Goal: Contribute content: Contribute content

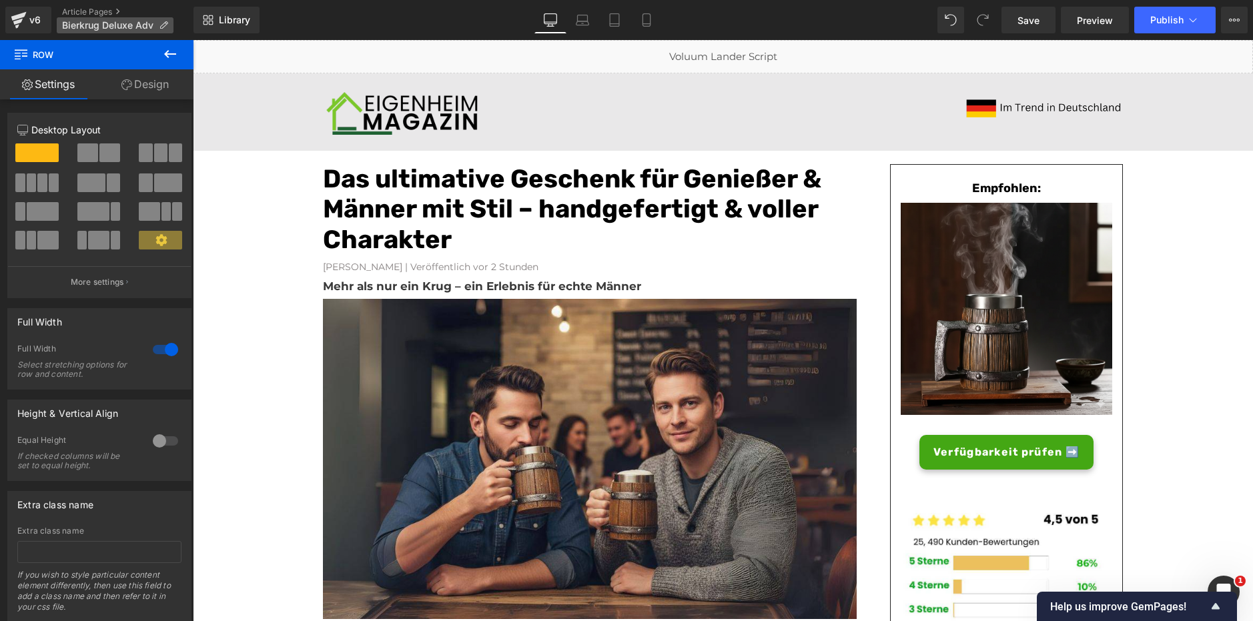
click at [99, 25] on span "Bierkrug Deluxe Adv" at bounding box center [107, 25] width 91 height 11
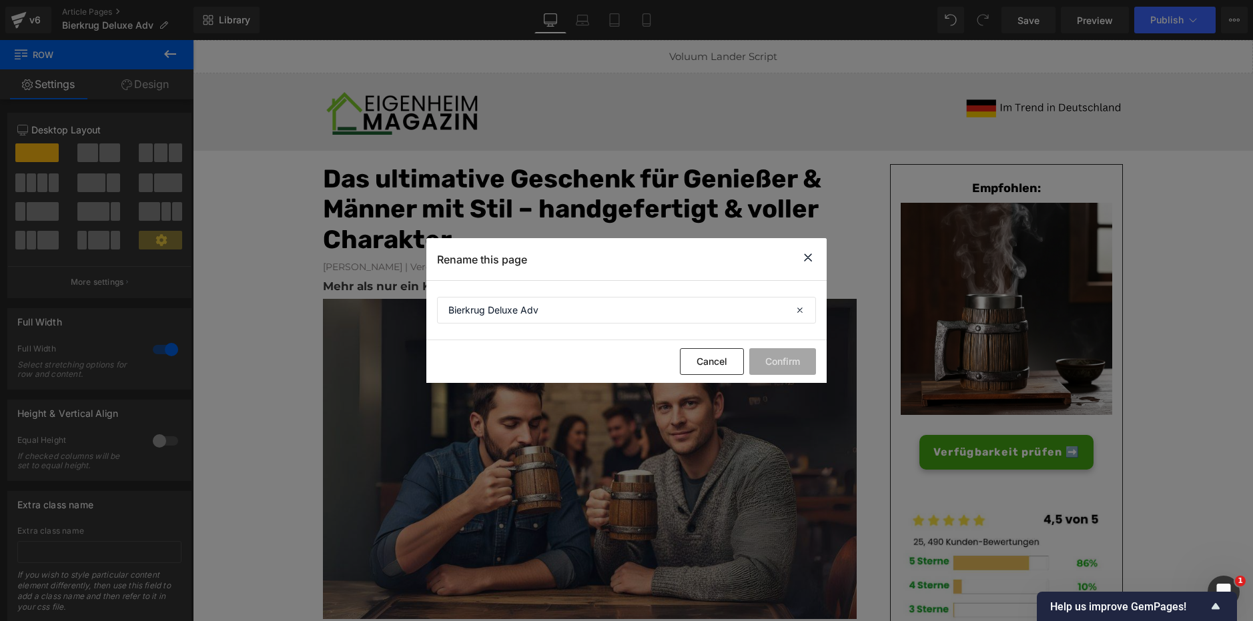
click at [805, 256] on icon at bounding box center [808, 258] width 16 height 17
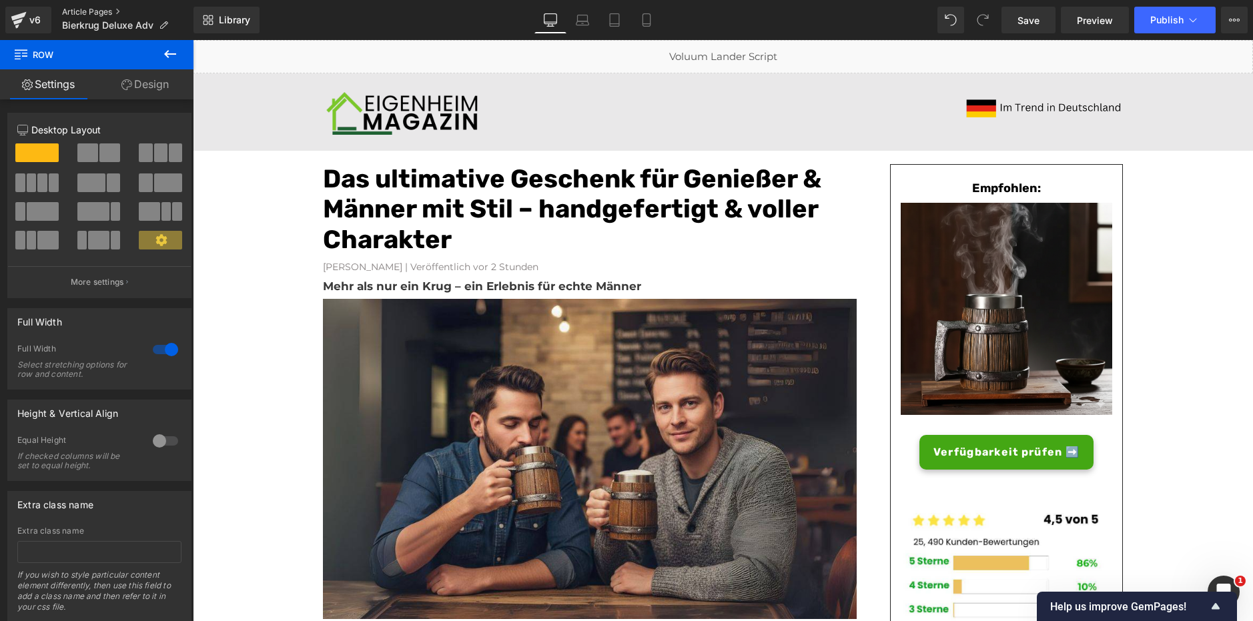
click at [111, 13] on link "Article Pages" at bounding box center [127, 12] width 131 height 11
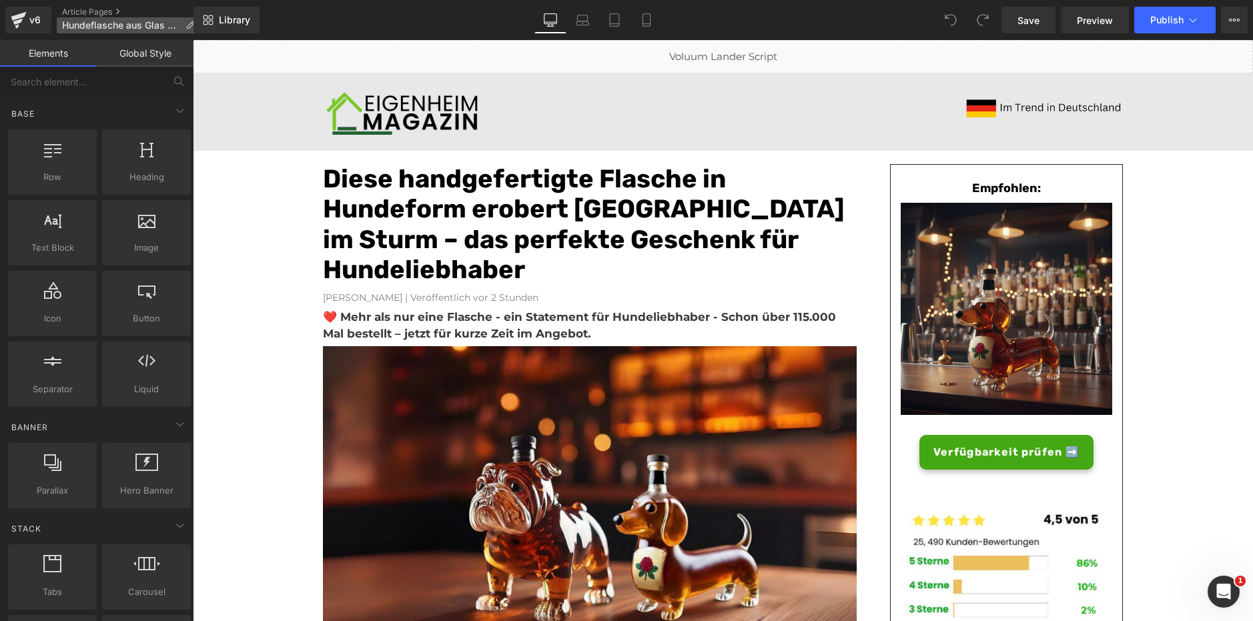
click at [146, 23] on span "Hundeflasche aus Glas Adv" at bounding box center [121, 25] width 118 height 11
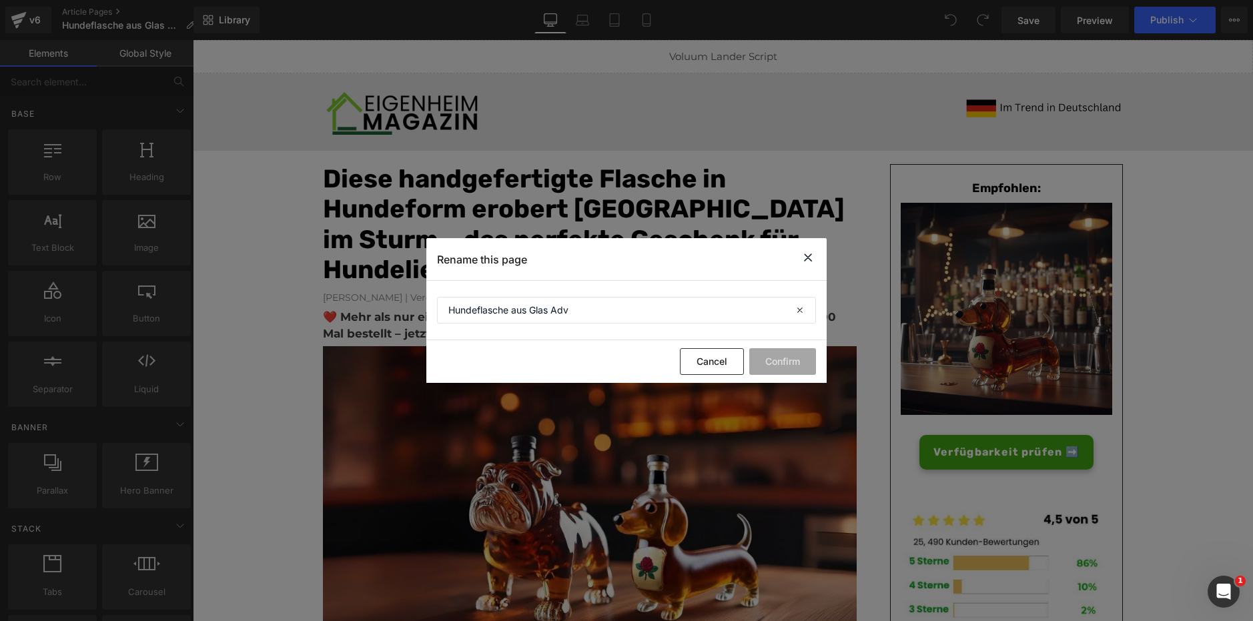
click at [802, 256] on icon at bounding box center [808, 258] width 16 height 17
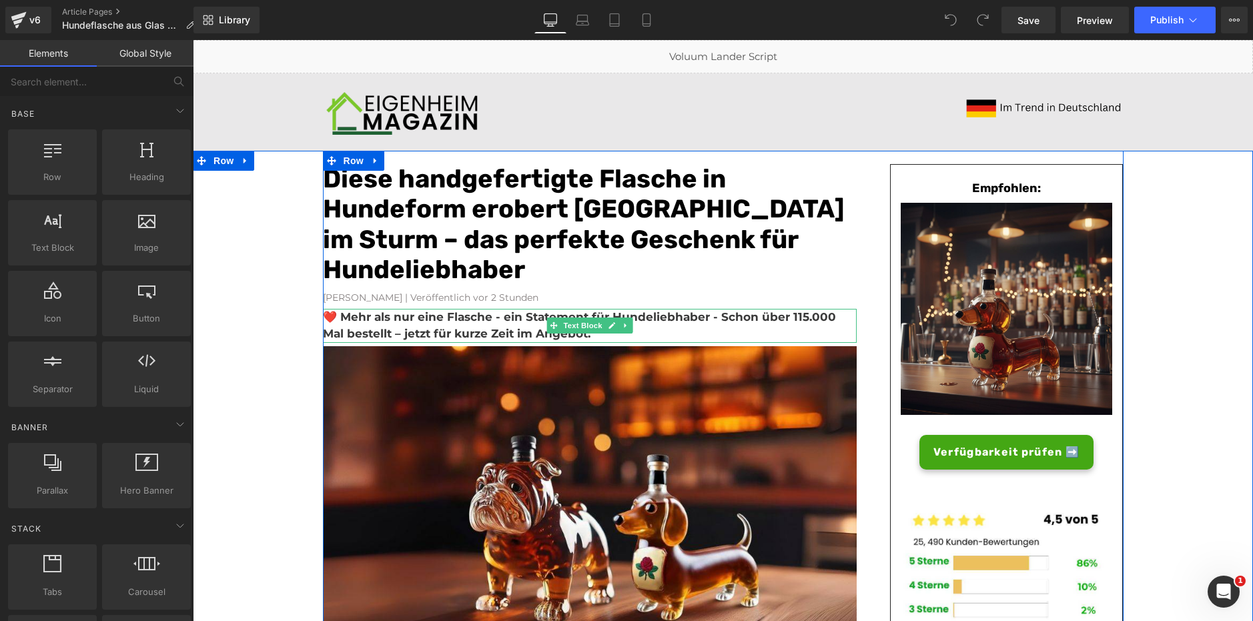
click at [719, 317] on b "❤️ Mehr als nur eine Flasche - ein Statement für Hundeliebhaber - Schon über 11…" at bounding box center [579, 325] width 513 height 31
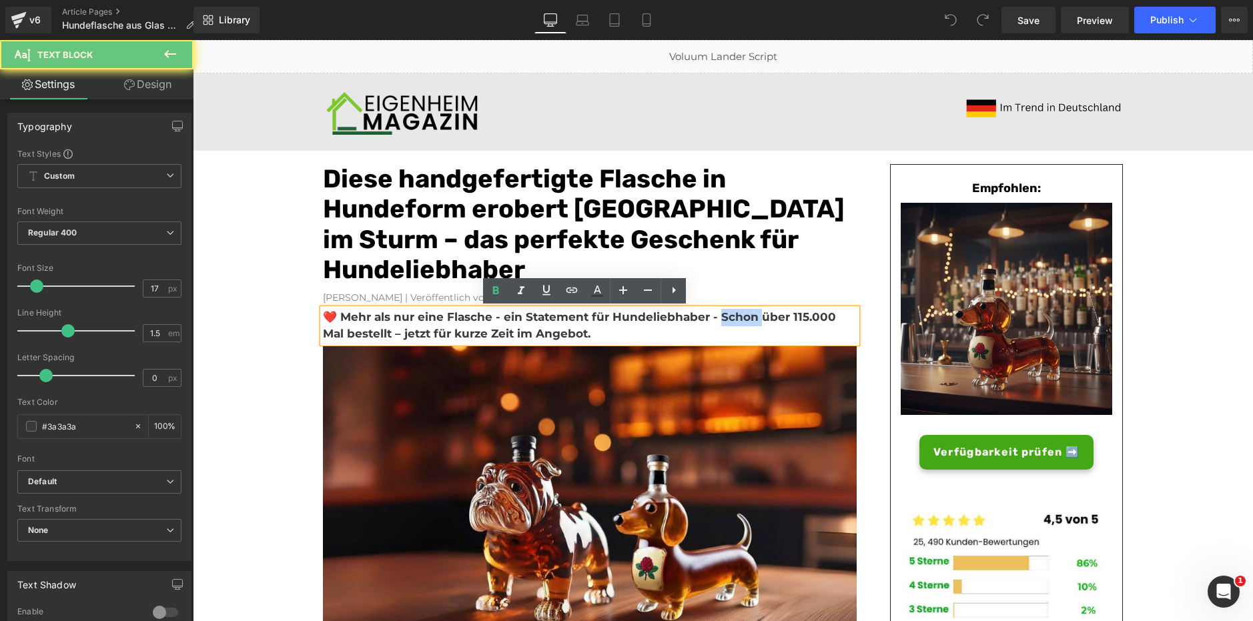
click at [719, 317] on b "❤️ Mehr als nur eine Flasche - ein Statement für Hundeliebhaber - Schon über 11…" at bounding box center [579, 325] width 513 height 31
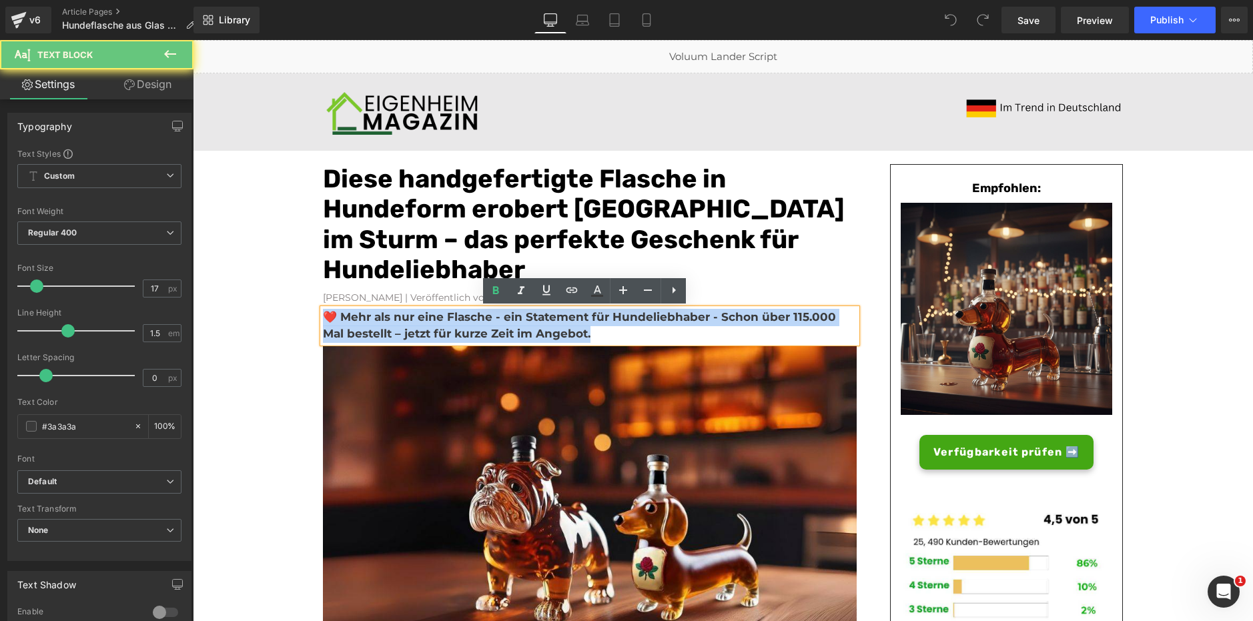
click at [719, 317] on b "❤️ Mehr als nur eine Flasche - ein Statement für Hundeliebhaber - Schon über 11…" at bounding box center [579, 325] width 513 height 31
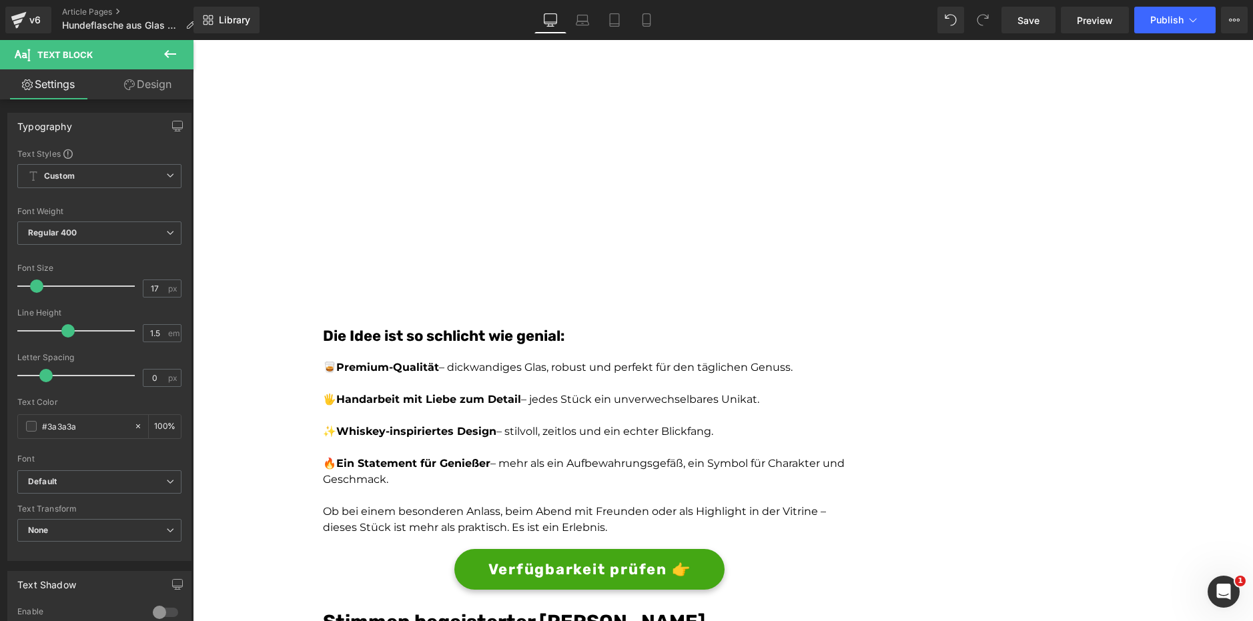
scroll to position [2346, 0]
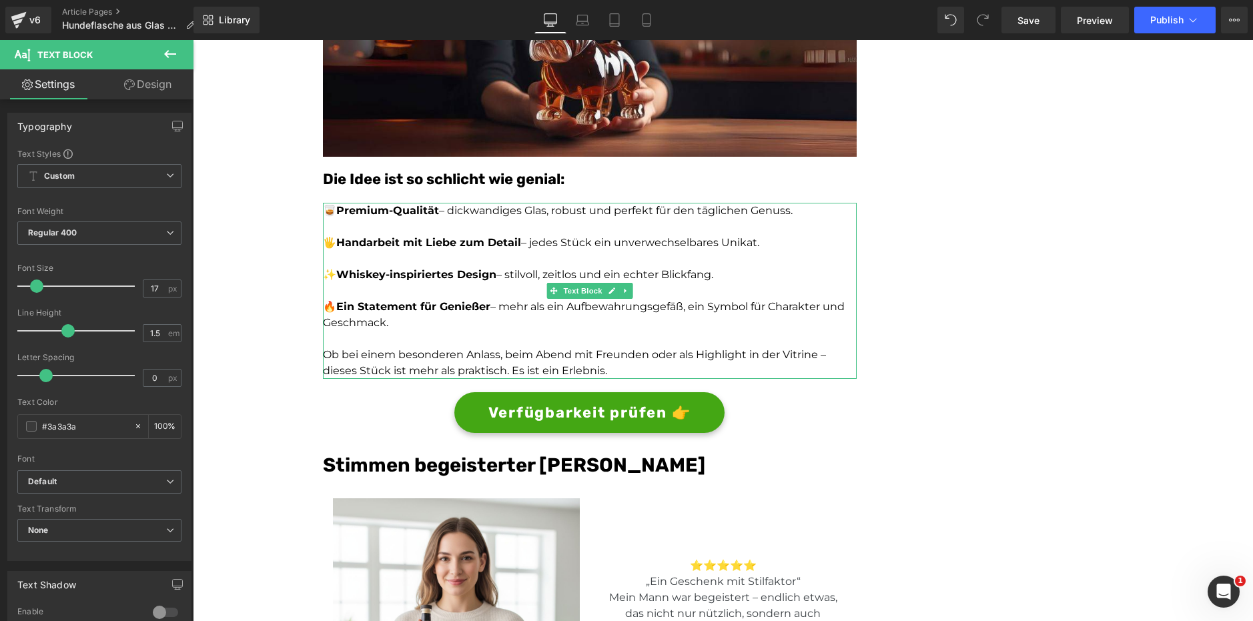
click at [730, 240] on p "🖐️ Handarbeit mit Liebe zum Detail – jedes Stück ein unverwechselbares Unikat." at bounding box center [590, 243] width 534 height 16
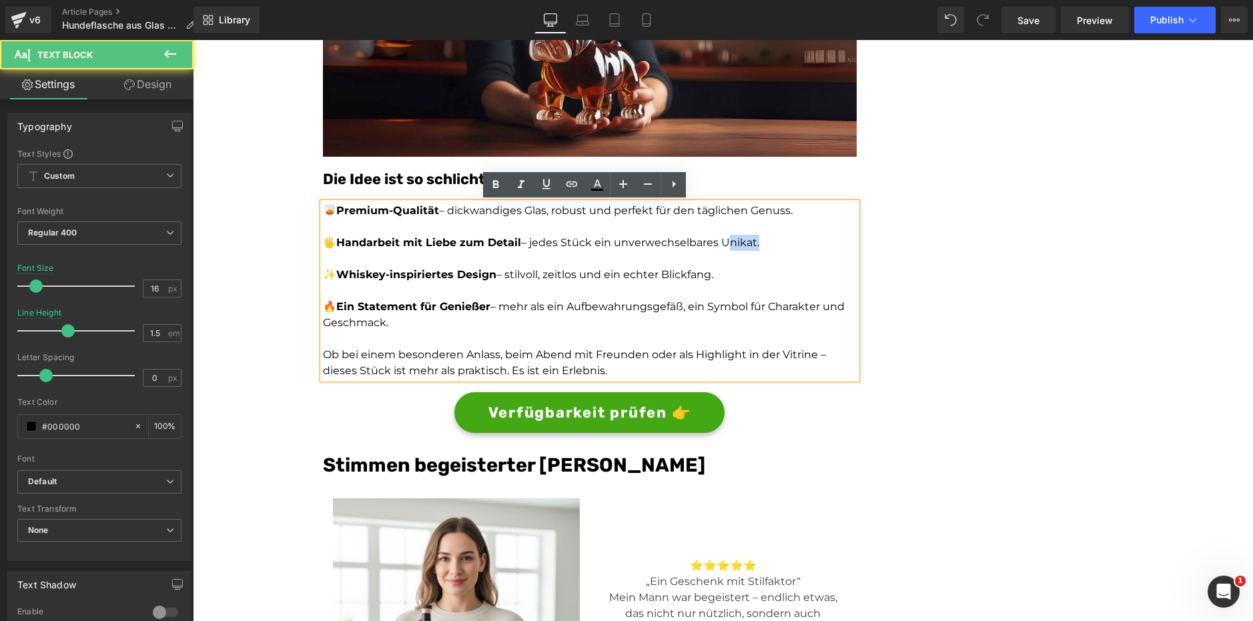
click at [730, 240] on p "🖐️ Handarbeit mit Liebe zum Detail – jedes Stück ein unverwechselbares Unikat." at bounding box center [590, 243] width 534 height 16
click at [644, 254] on p at bounding box center [590, 259] width 534 height 16
drag, startPoint x: 516, startPoint y: 241, endPoint x: 760, endPoint y: 244, distance: 244.3
click at [760, 244] on p "🖐️ Handarbeit mit Liebe zum Detail – jedes Stück ein unverwechselbares Unikat." at bounding box center [590, 243] width 534 height 16
copy p "– jedes Stück ein unverwechselbares Unikat."
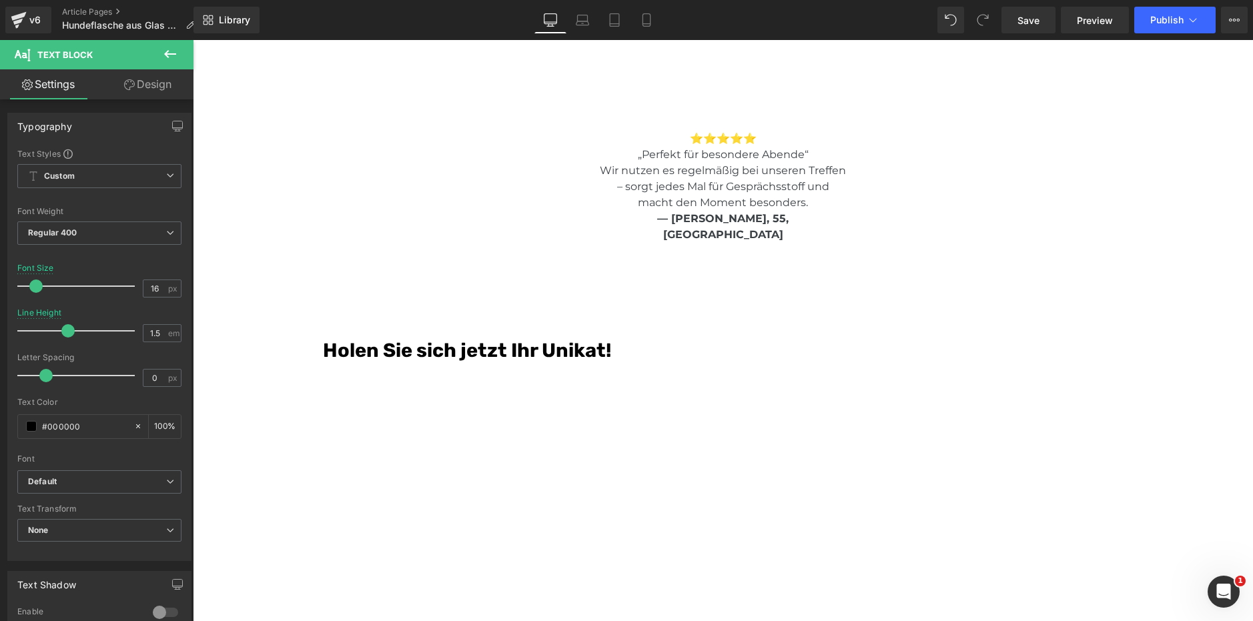
scroll to position [3347, 0]
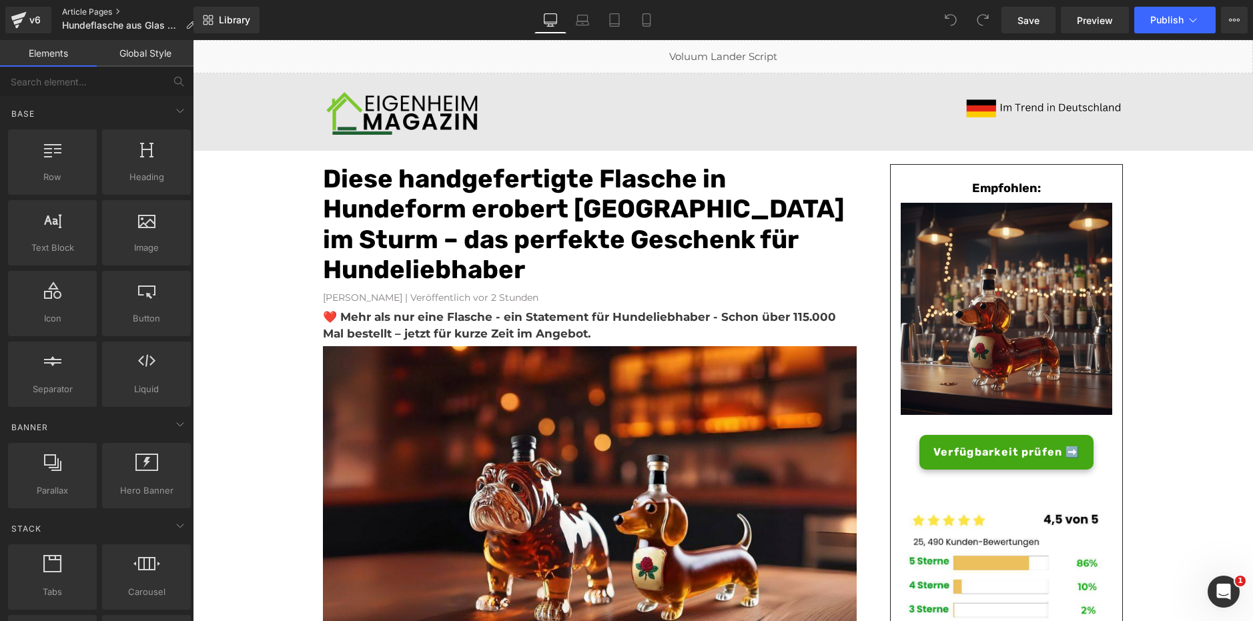
click at [69, 9] on link "Article Pages" at bounding box center [133, 12] width 143 height 11
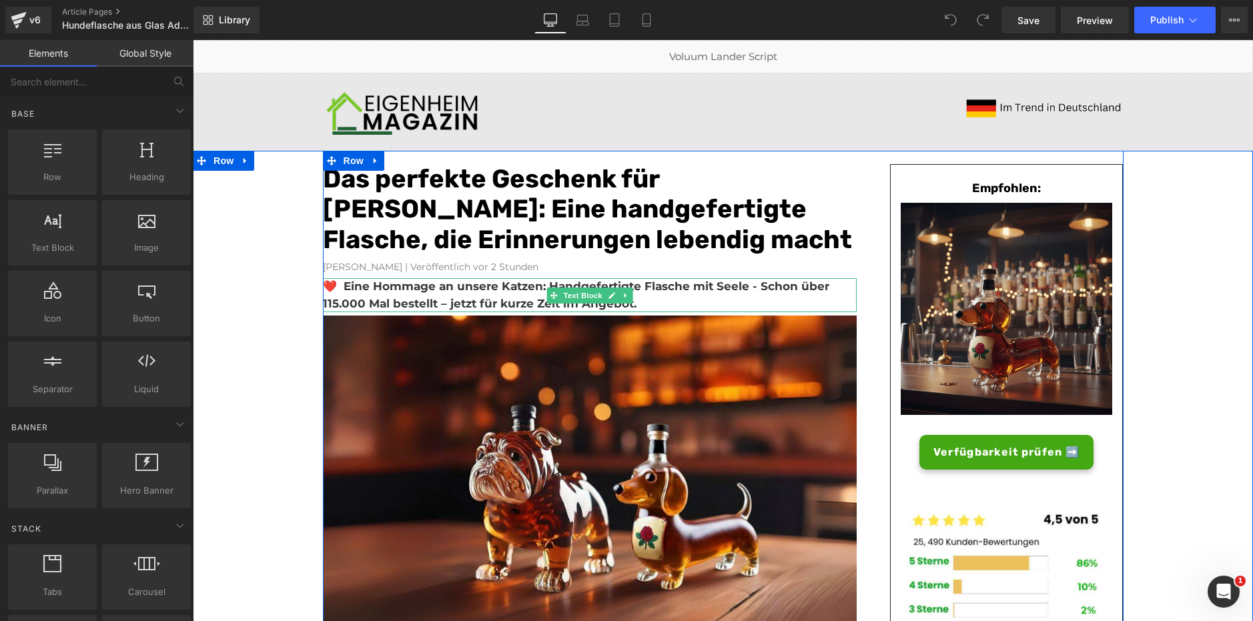
click at [463, 296] on p "❤️ Eine Hommage an unsere Katzen: Handgefertigte Flasche mit Seele - Schon über…" at bounding box center [590, 295] width 534 height 34
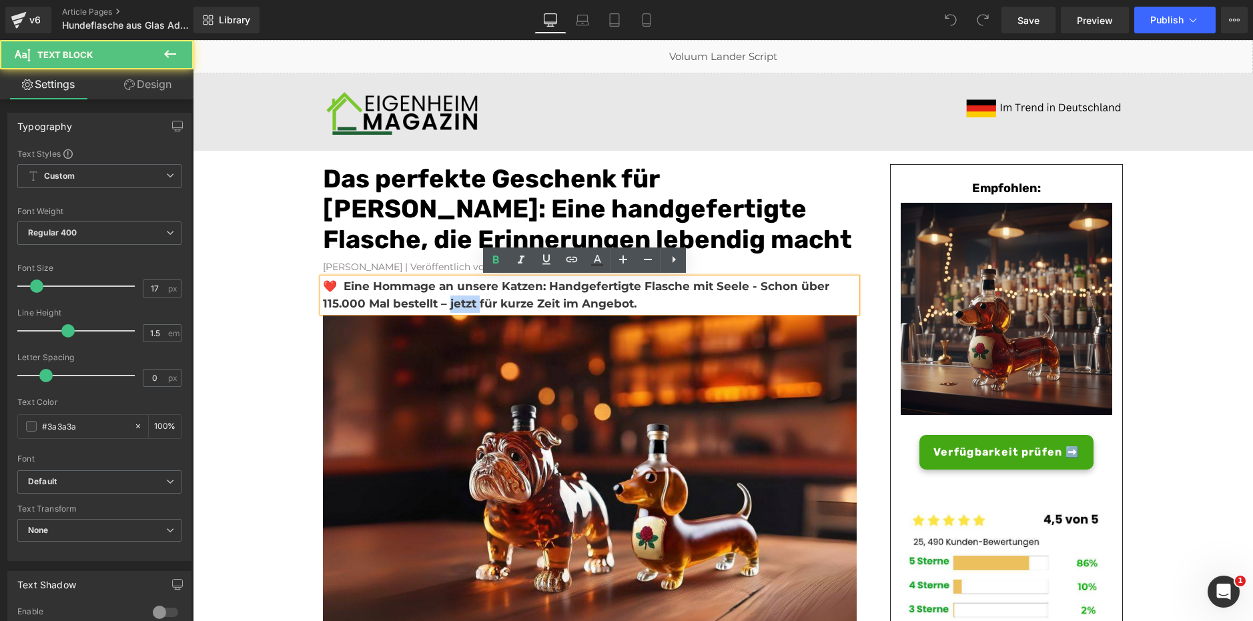
click at [463, 296] on p "❤️ Eine Hommage an unsere Katzen: Handgefertigte Flasche mit Seele - Schon über…" at bounding box center [590, 295] width 534 height 34
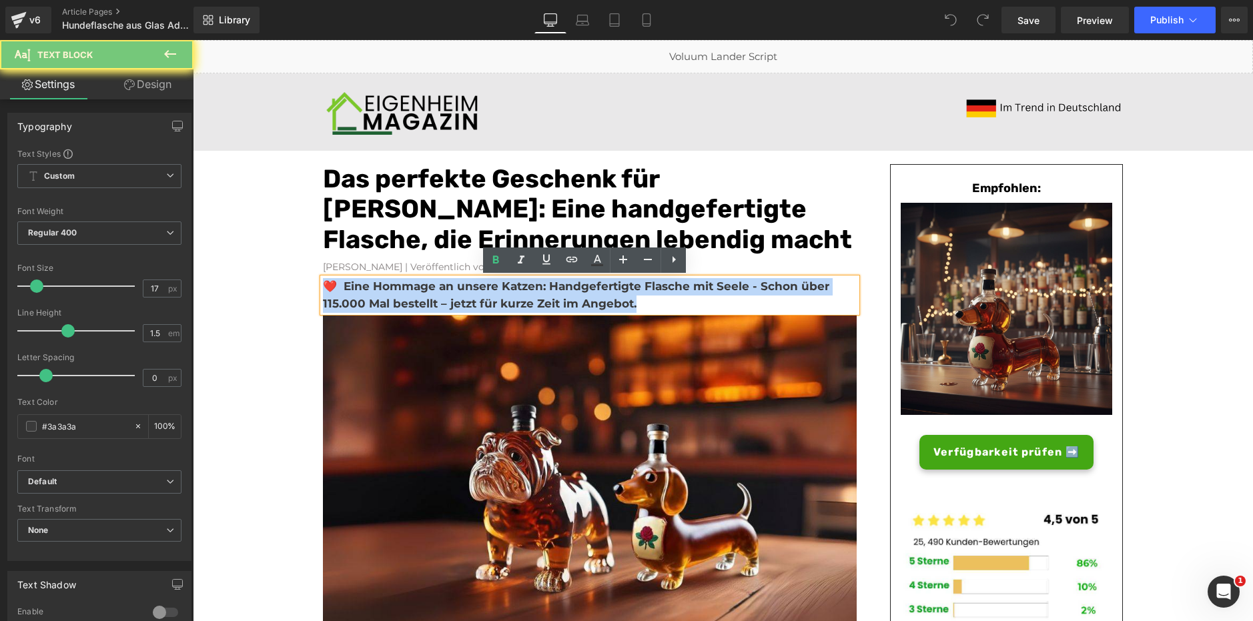
click at [463, 296] on p "❤️ Eine Hommage an unsere Katzen: Handgefertigte Flasche mit Seele - Schon über…" at bounding box center [590, 295] width 534 height 34
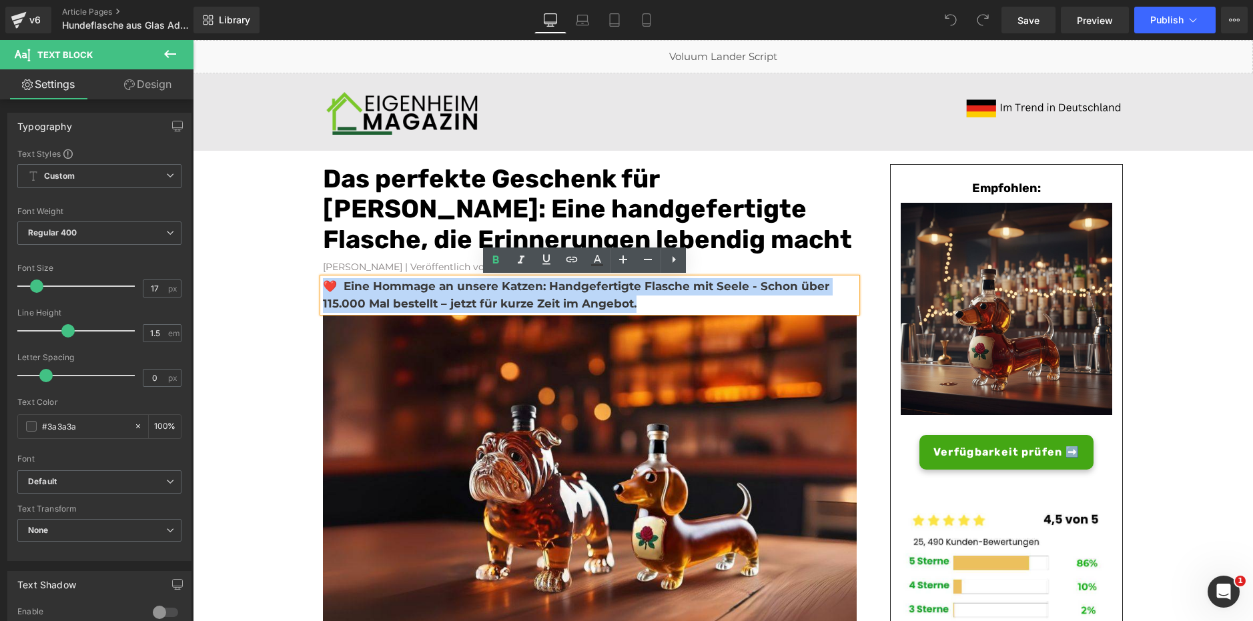
paste div
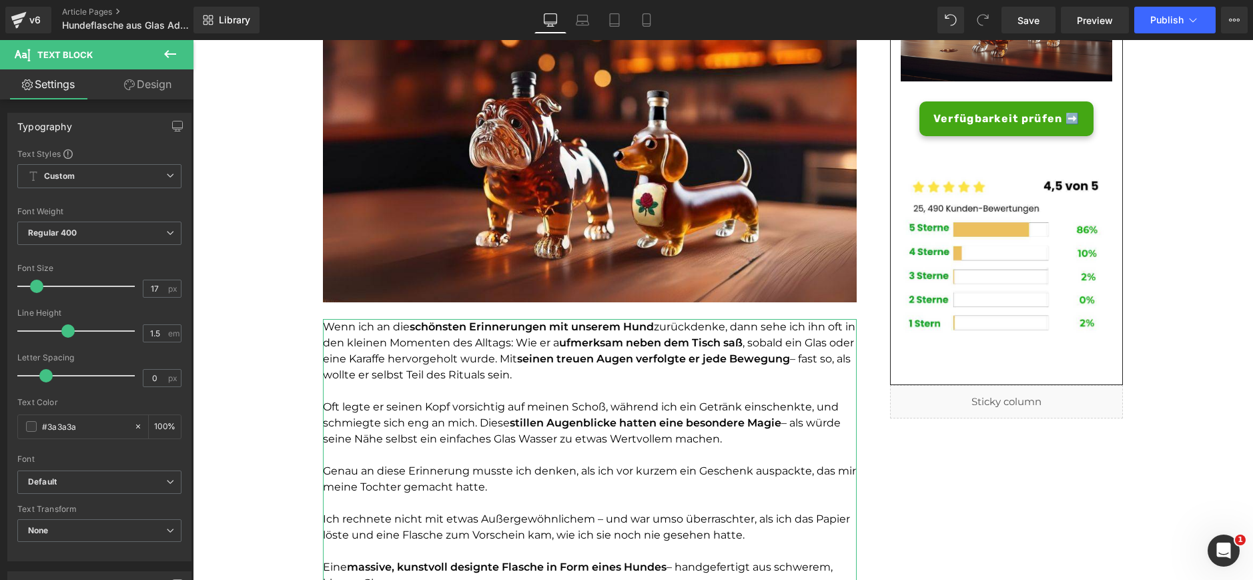
scroll to position [2249, 0]
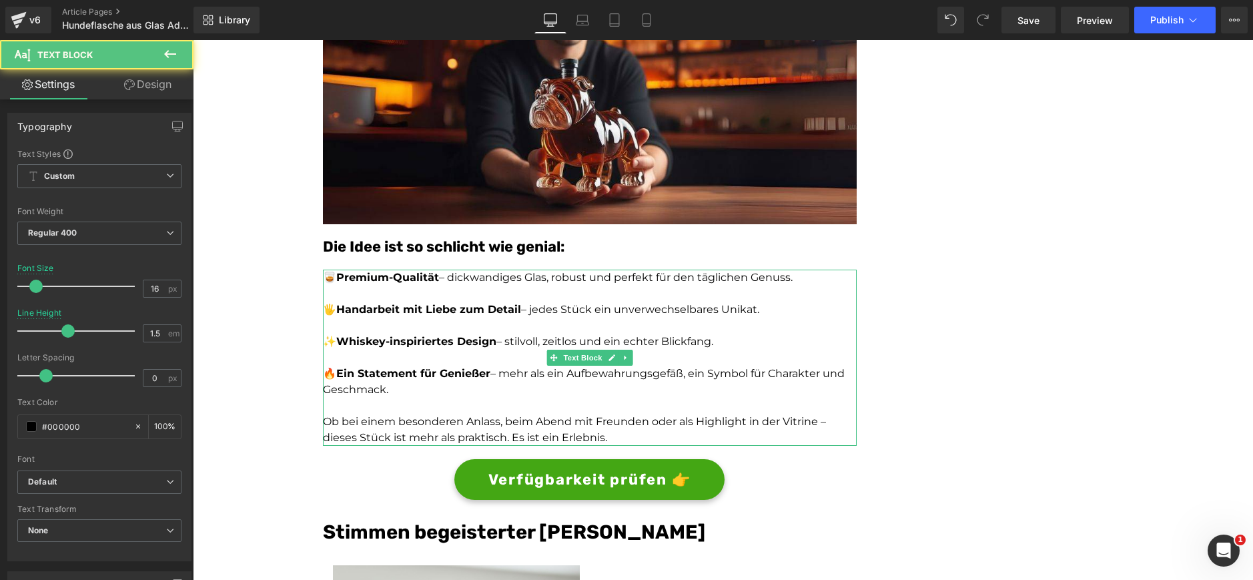
click at [747, 309] on p "🖐️ Handarbeit mit Liebe zum Detail – jedes Stück ein unverwechselbares Unikat." at bounding box center [590, 310] width 534 height 16
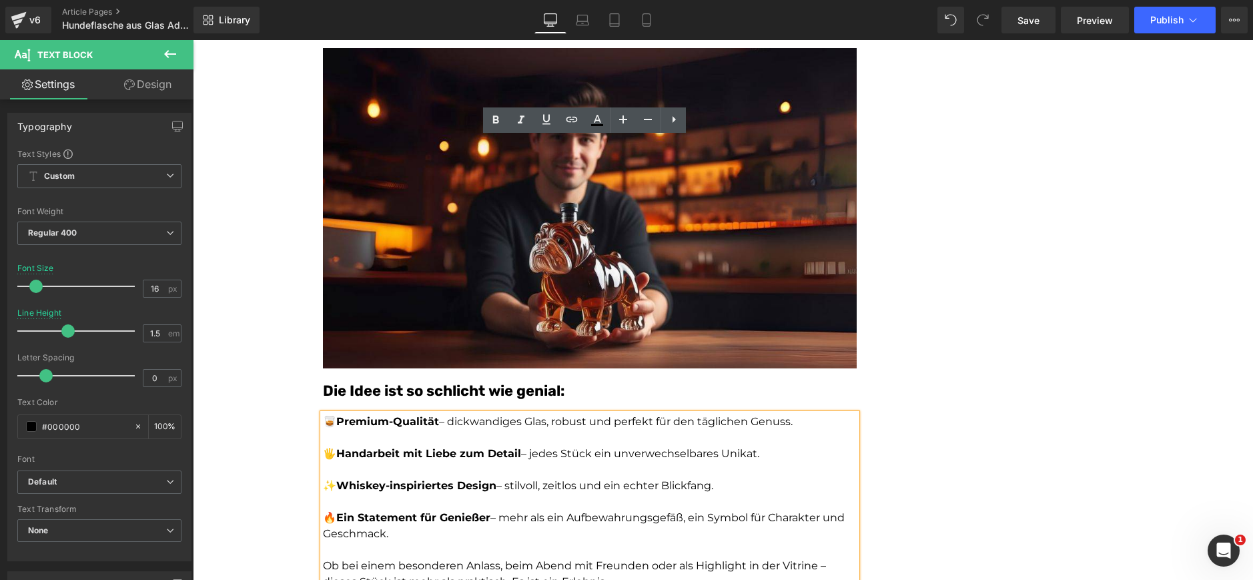
scroll to position [2055, 0]
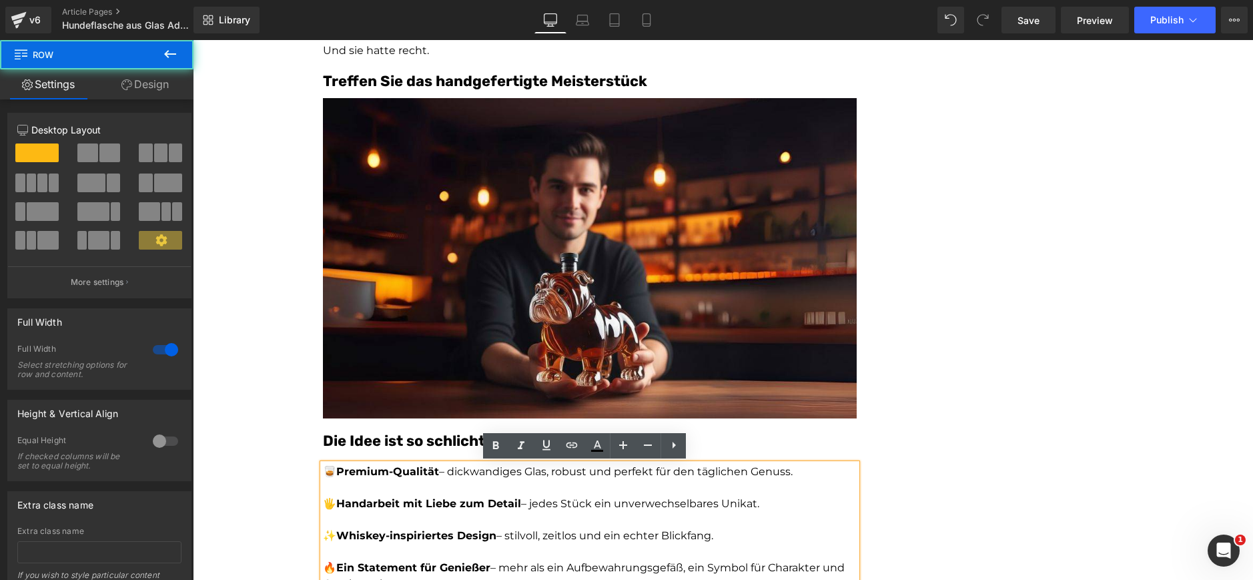
click at [1144, 308] on div "Das perfekte Geschenk für Hundeliebhaber: Eine handgefertigte Flasche, die Erin…" at bounding box center [723, 211] width 1060 height 4231
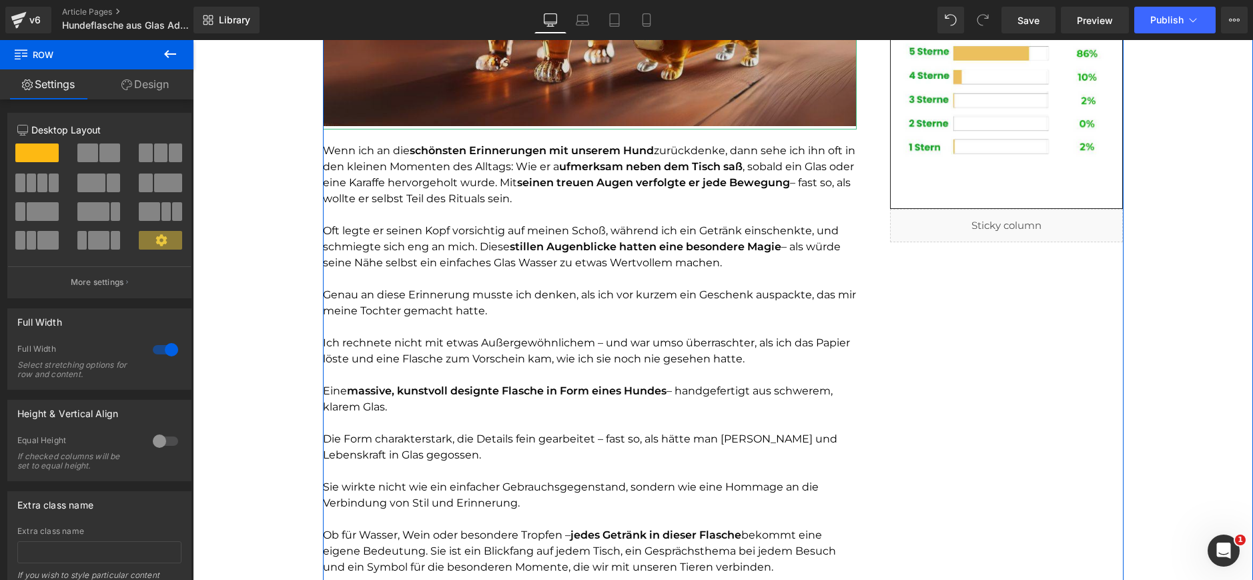
scroll to position [2249, 0]
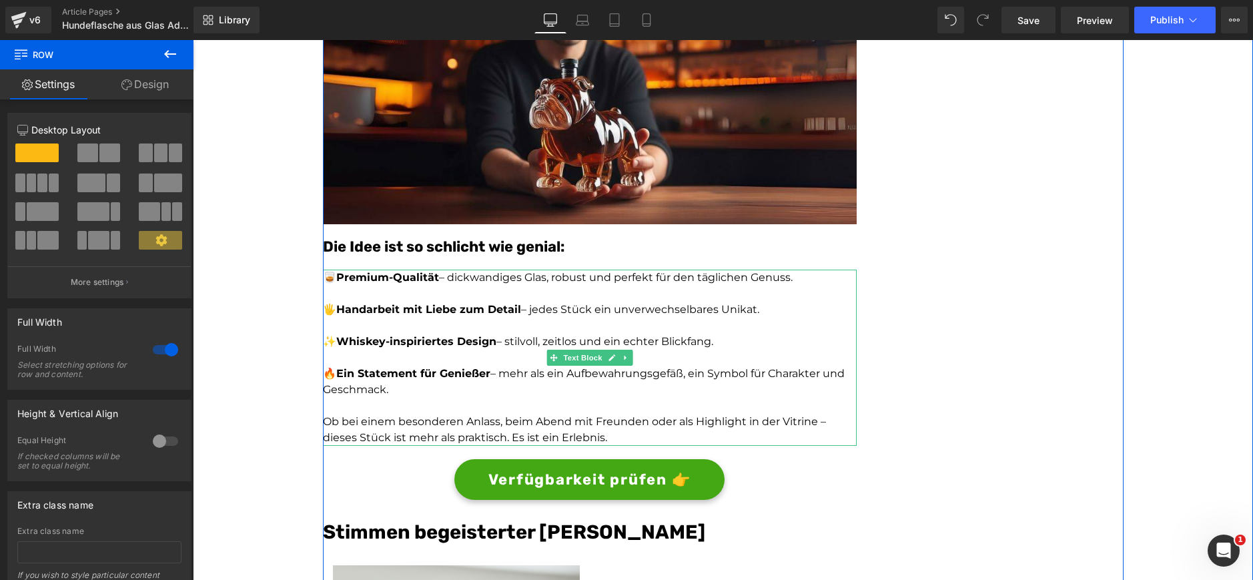
click at [745, 314] on p "🖐️ Handarbeit mit Liebe zum Detail – jedes Stück ein unverwechselbares Unikat." at bounding box center [590, 310] width 534 height 16
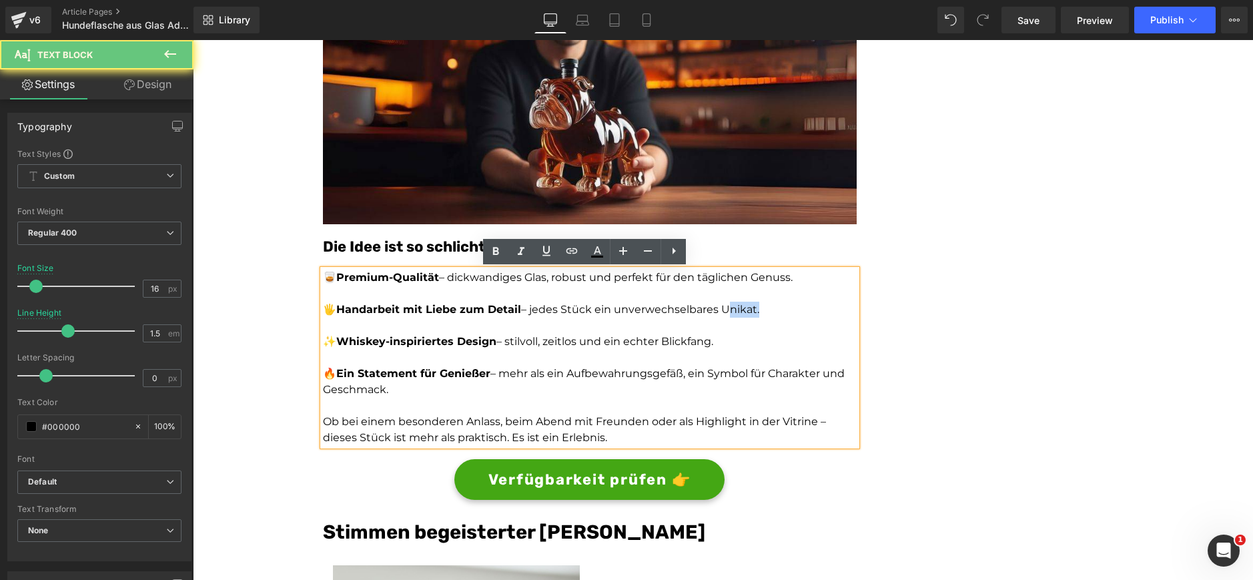
click at [745, 314] on p "🖐️ Handarbeit mit Liebe zum Detail – jedes Stück ein unverwechselbares Unikat." at bounding box center [590, 310] width 534 height 16
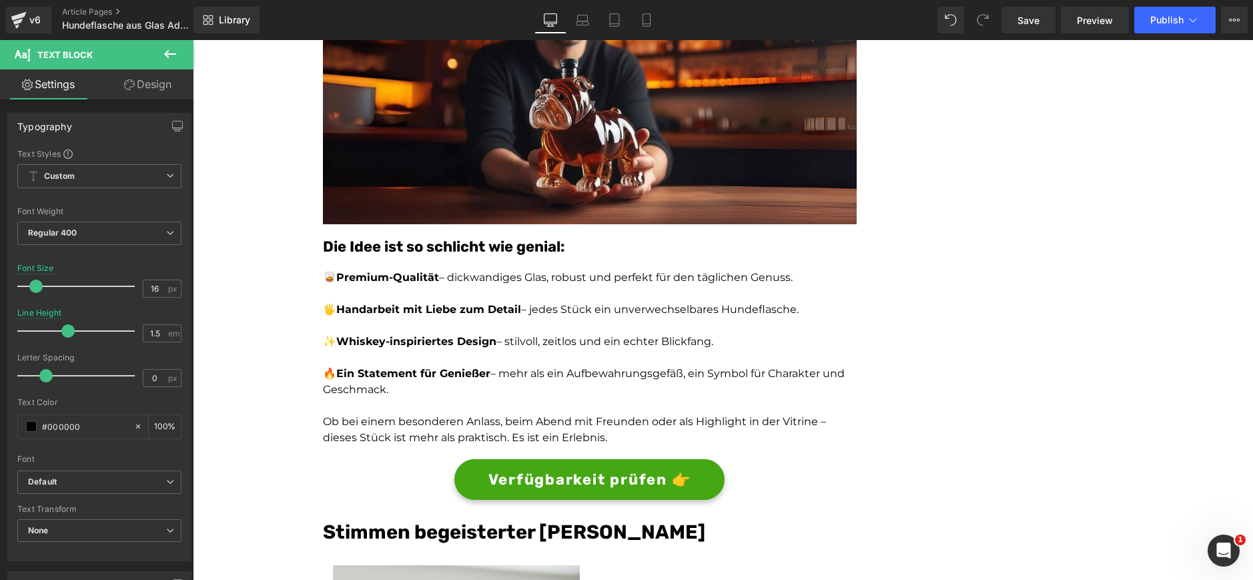
scroll to position [3331, 0]
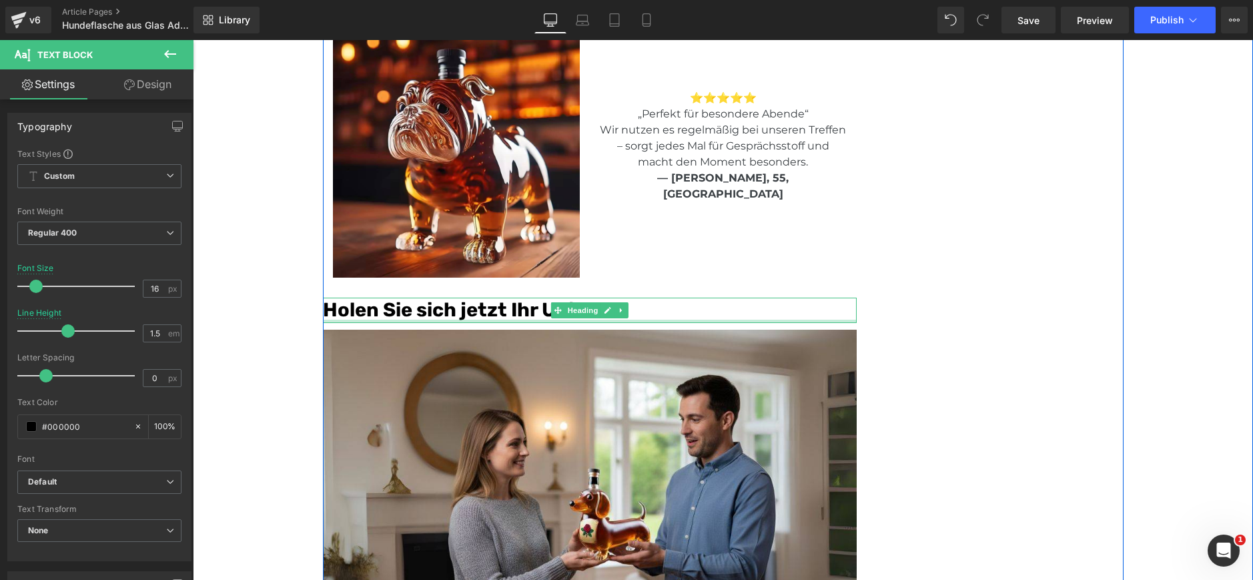
click at [522, 320] on div at bounding box center [590, 321] width 534 height 3
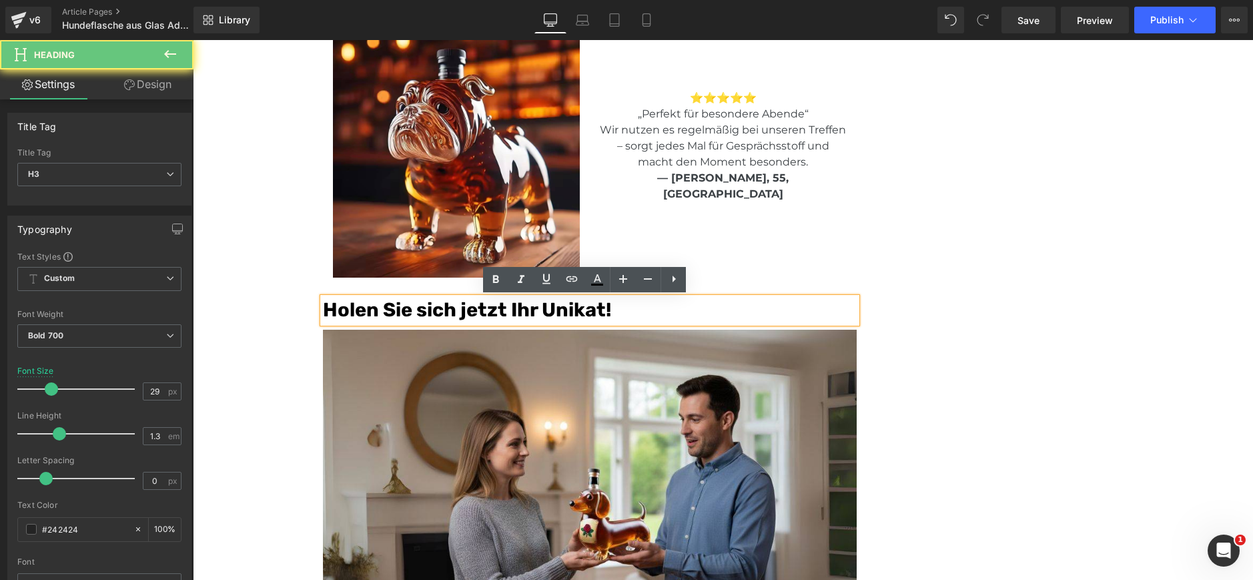
click at [569, 315] on font "Holen Sie sich jetzt Ihr Unikat!" at bounding box center [467, 309] width 288 height 23
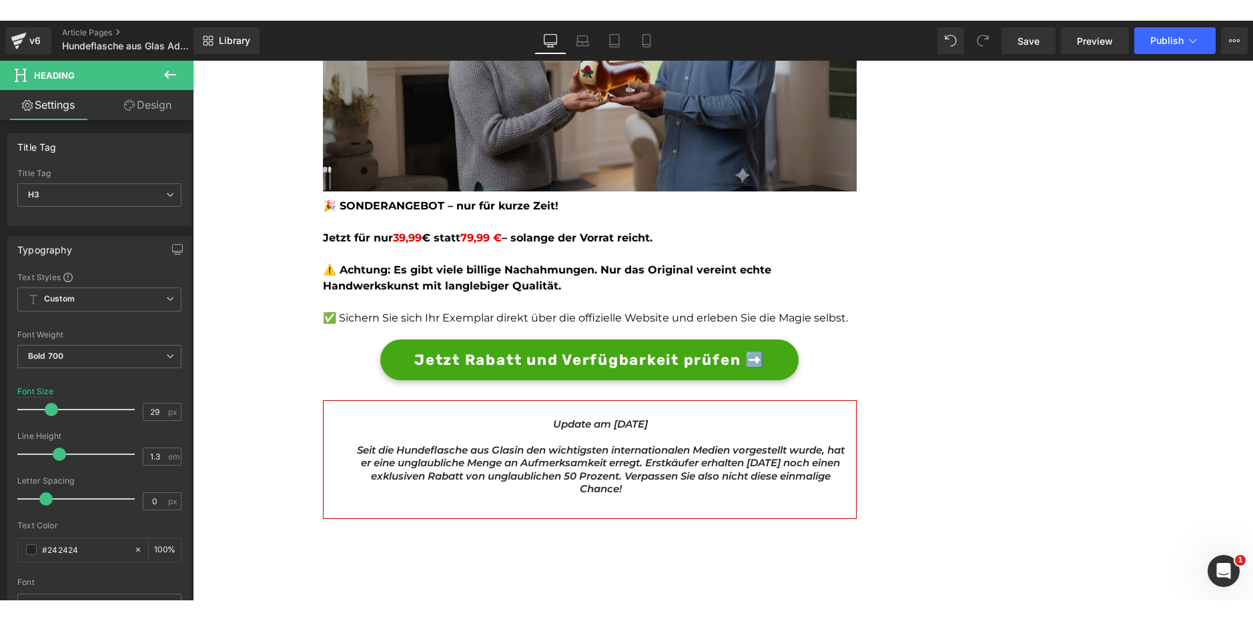
scroll to position [3723, 0]
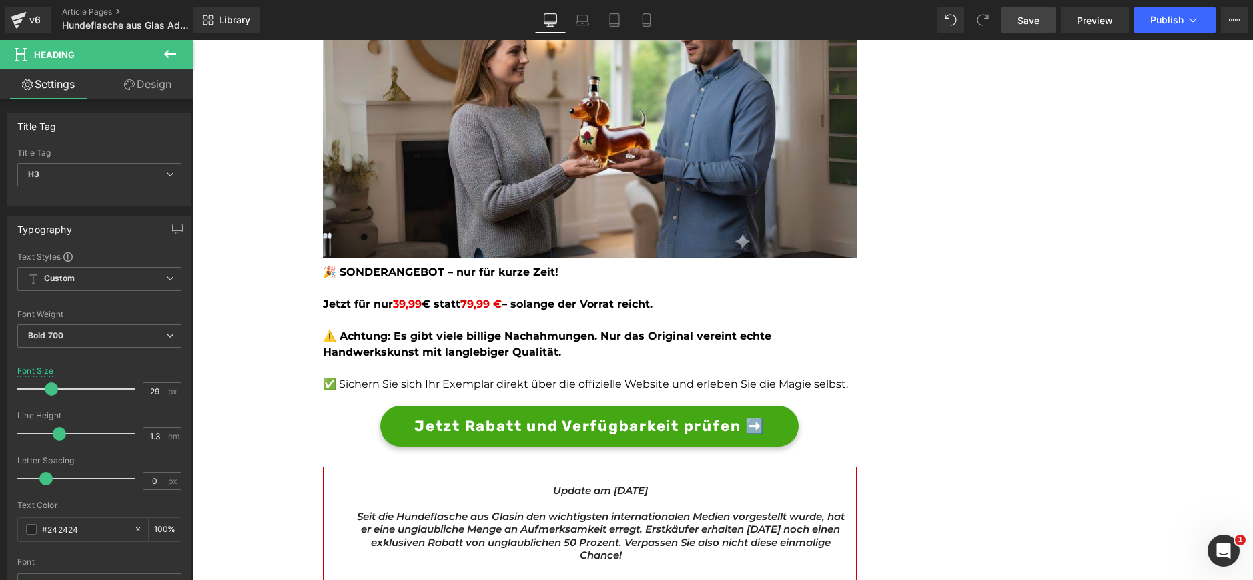
click at [1018, 25] on link "Save" at bounding box center [1029, 20] width 54 height 27
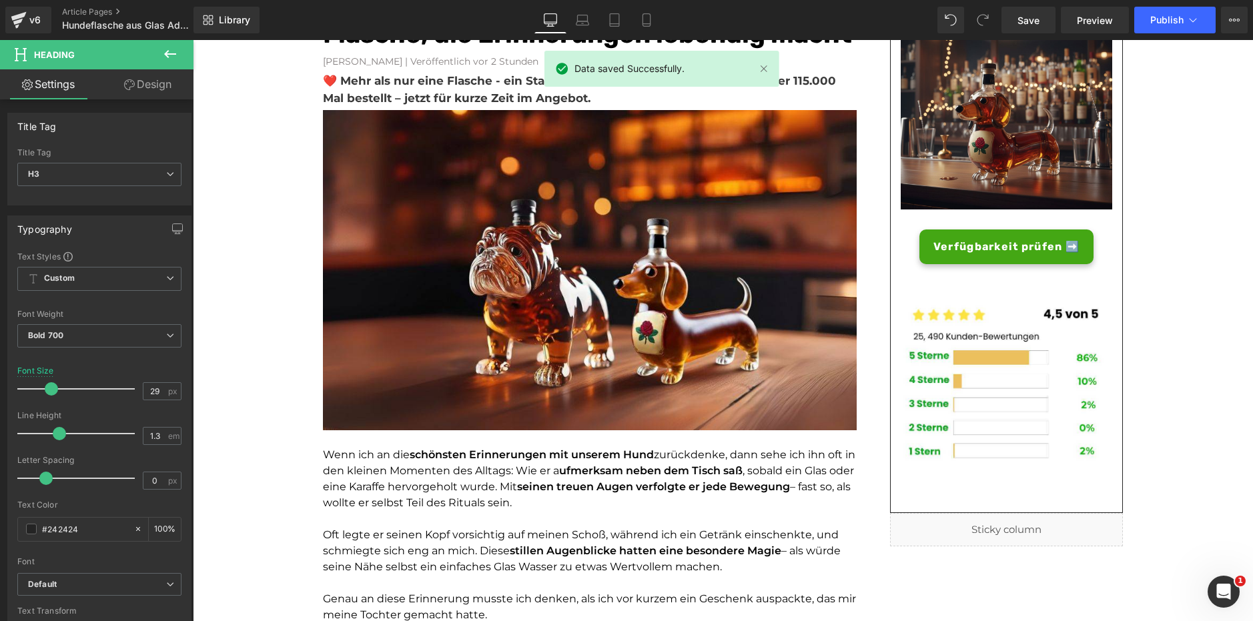
scroll to position [0, 0]
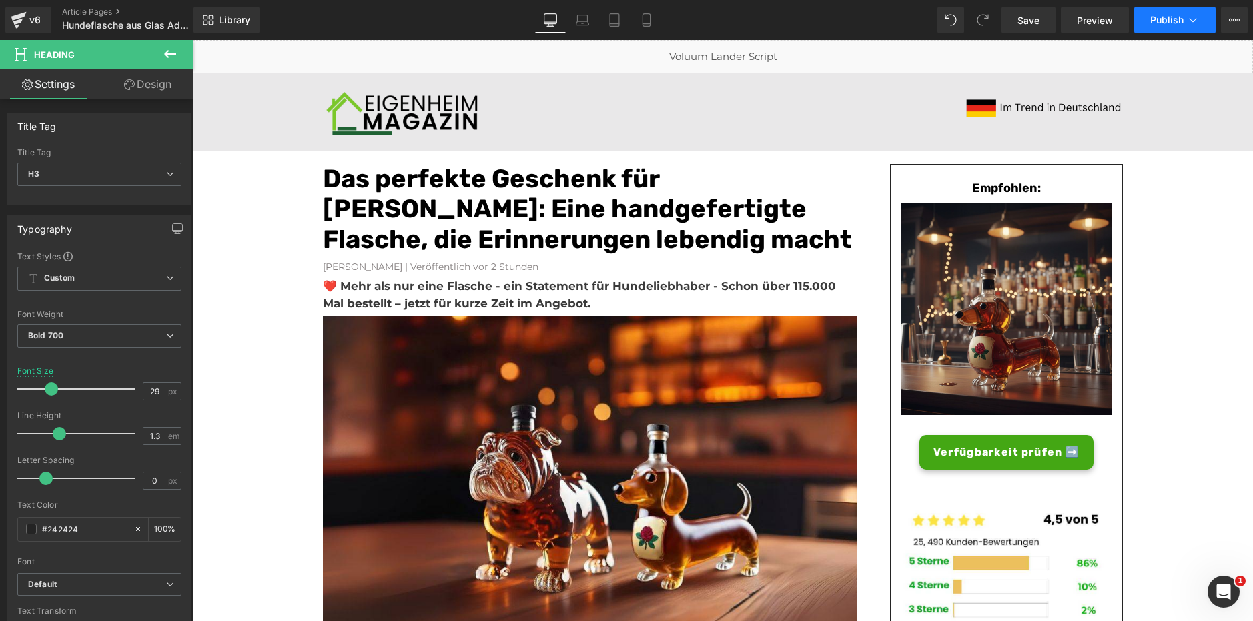
click at [1164, 18] on span "Publish" at bounding box center [1167, 20] width 33 height 11
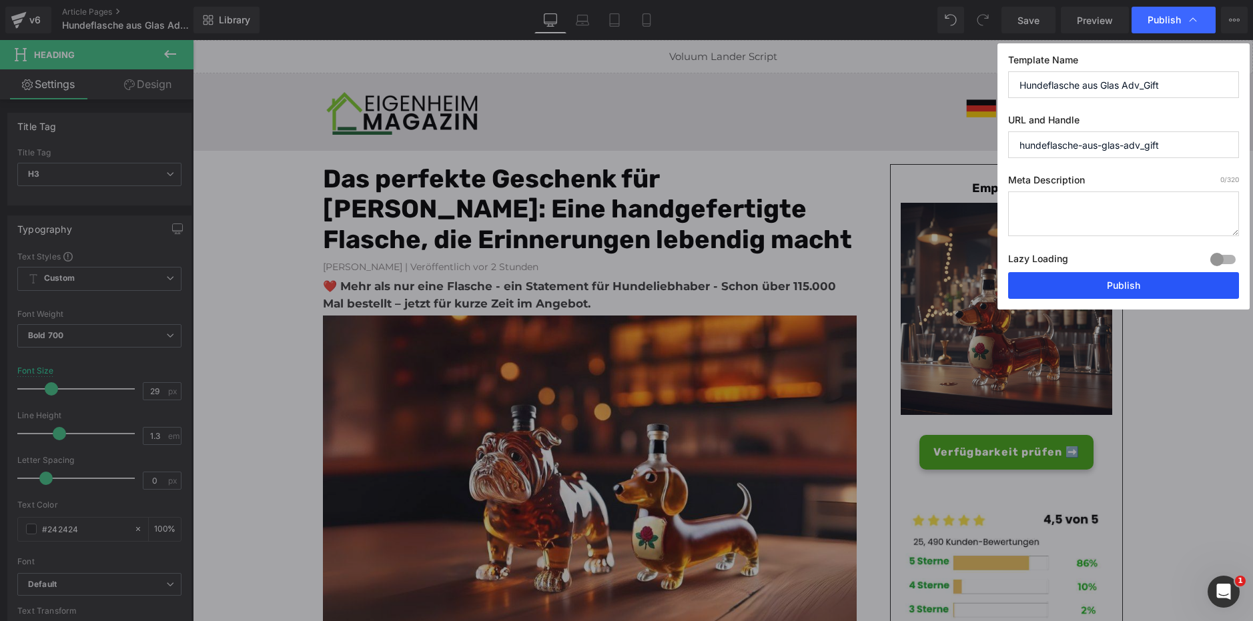
drag, startPoint x: 1142, startPoint y: 292, endPoint x: 938, endPoint y: 252, distance: 207.4
click at [1142, 292] on button "Publish" at bounding box center [1123, 285] width 231 height 27
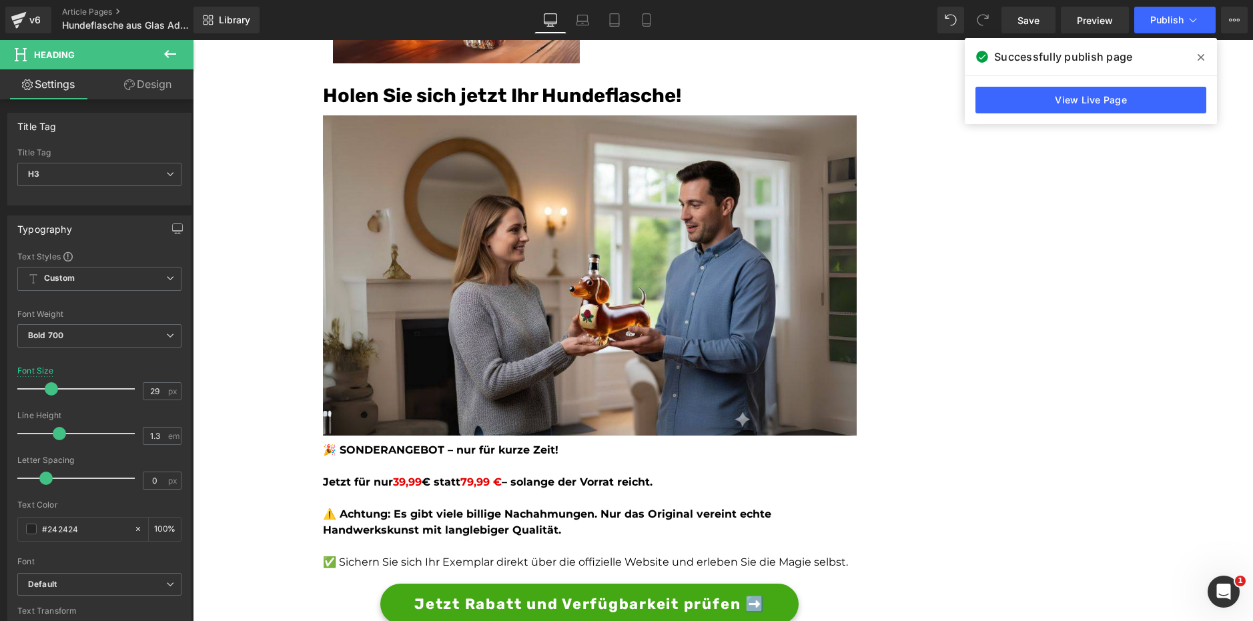
scroll to position [3470, 0]
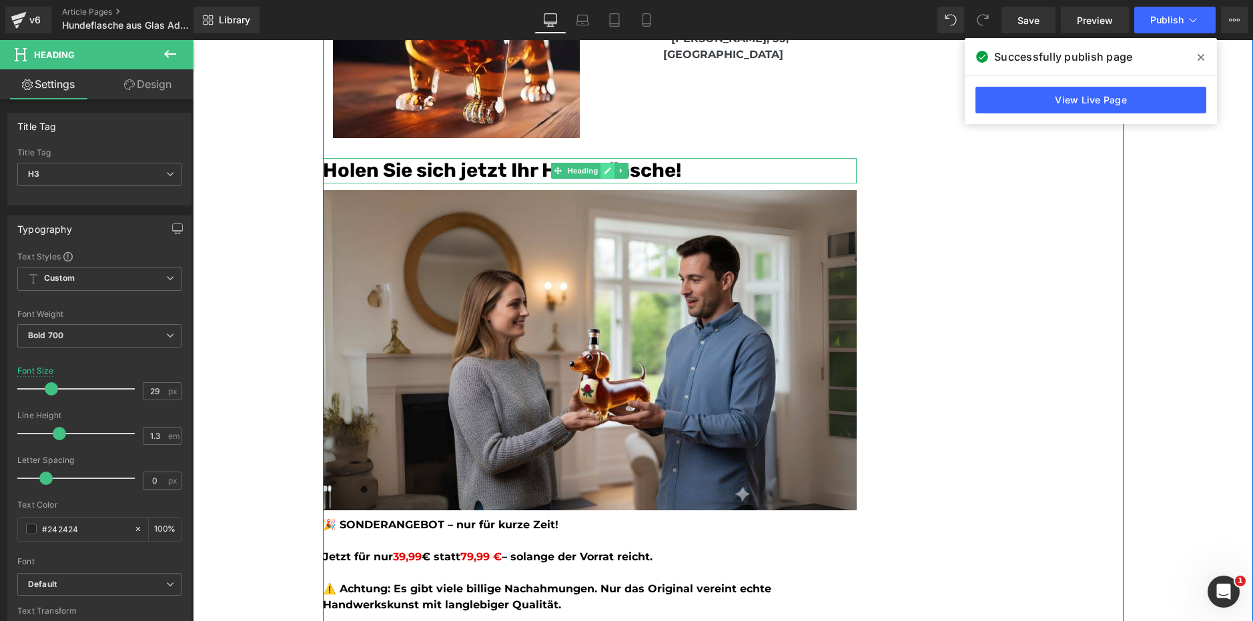
click at [608, 176] on link at bounding box center [608, 171] width 14 height 16
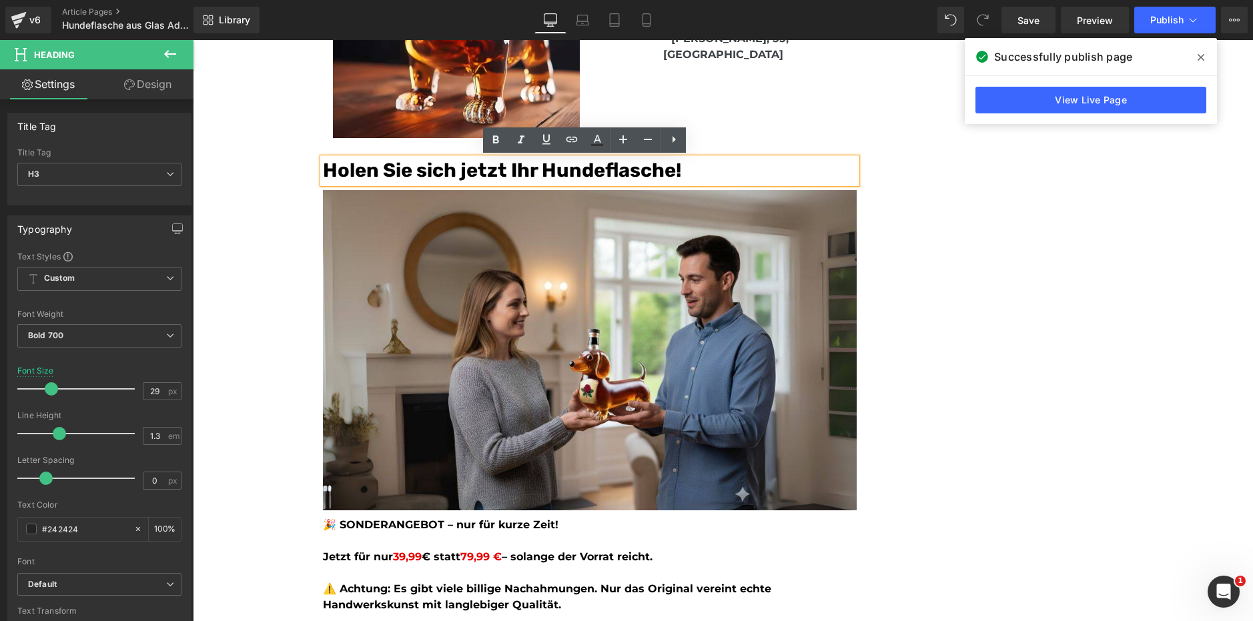
click at [633, 177] on font "Holen Sie sich jetzt Ihr Hundeflasche!" at bounding box center [502, 170] width 358 height 23
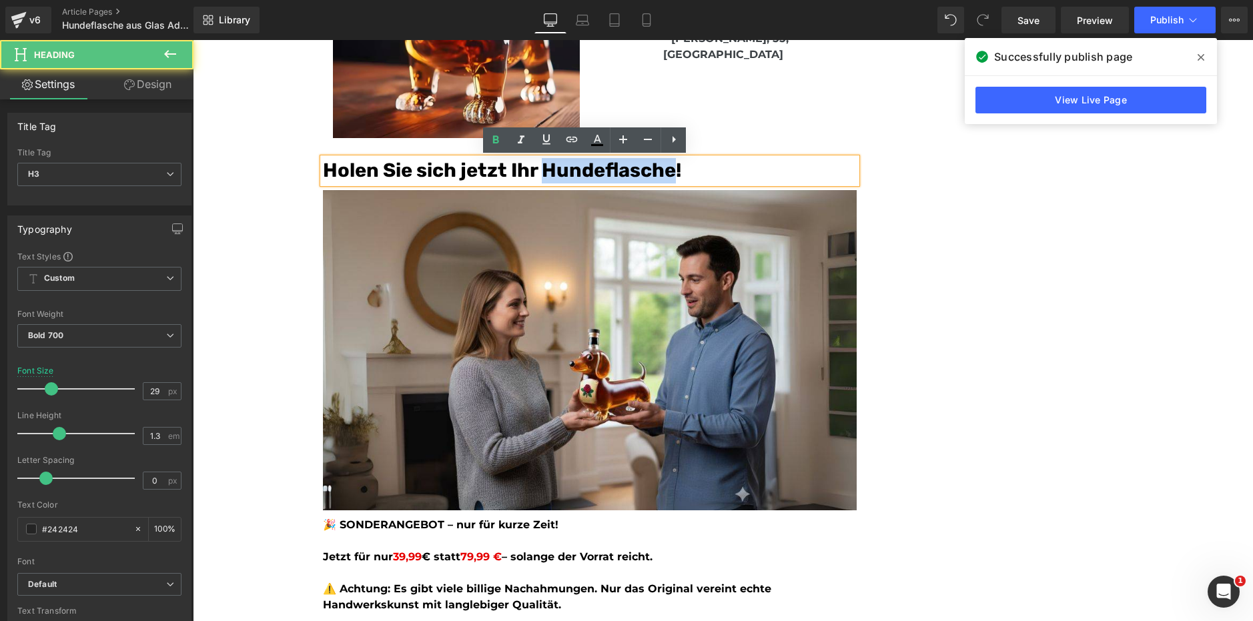
click at [633, 177] on font "Holen Sie sich jetzt Ihr Hundeflasche!" at bounding box center [502, 170] width 358 height 23
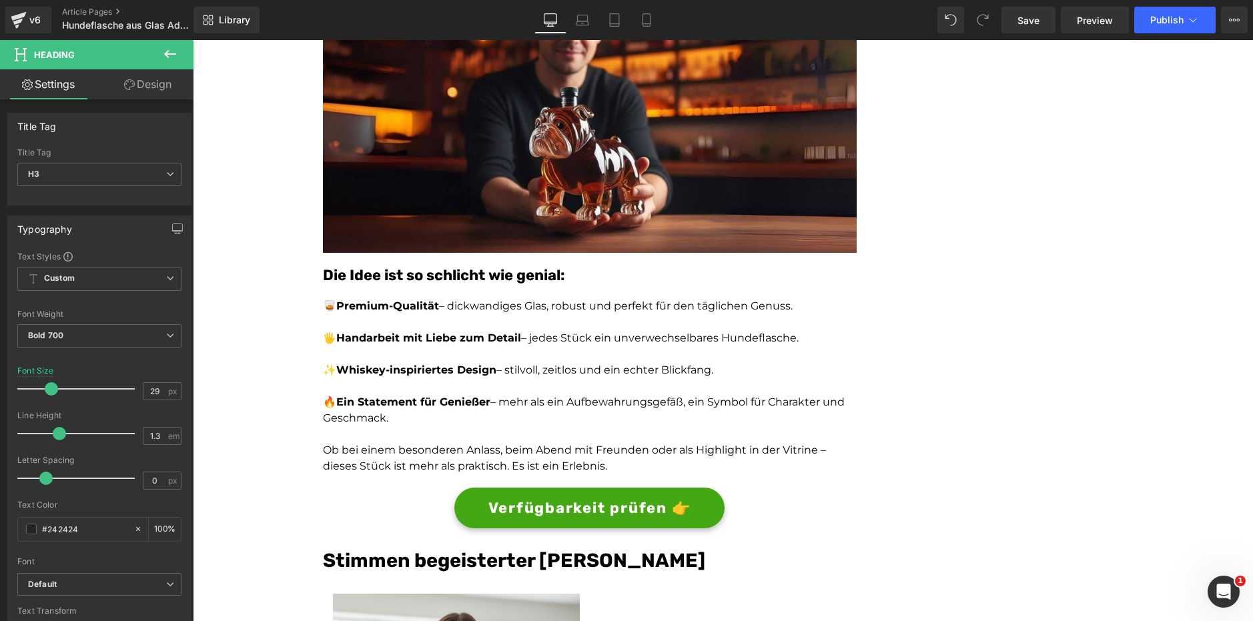
scroll to position [2202, 0]
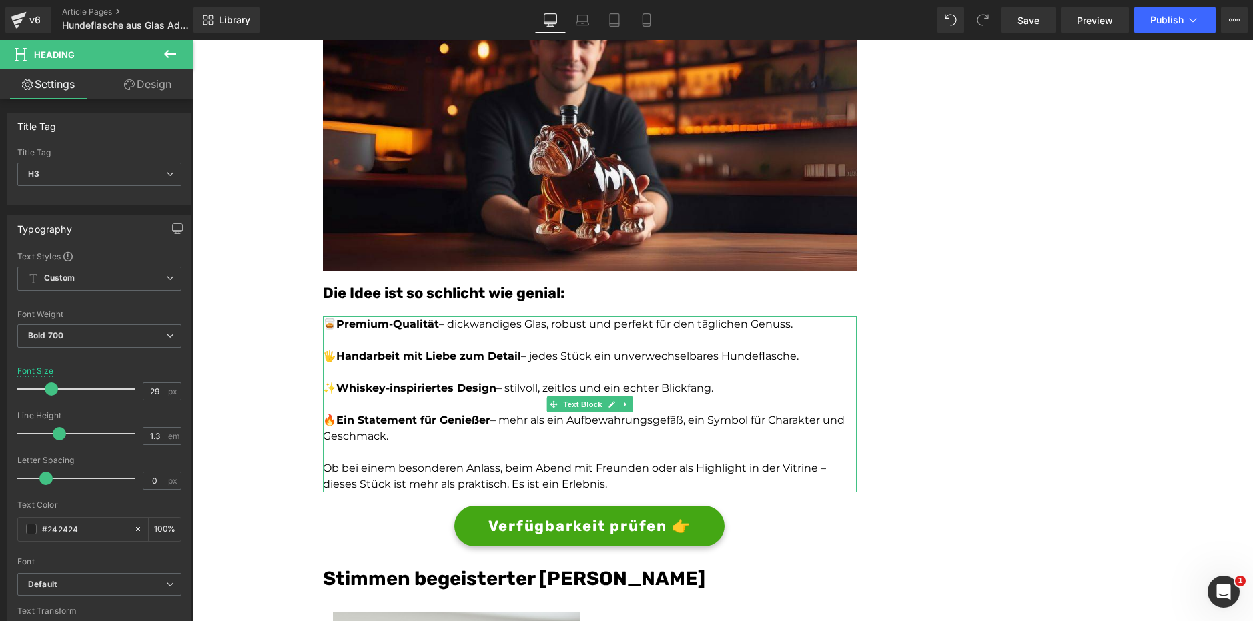
click at [763, 364] on p "🖐️ Handarbeit mit Liebe zum Detail – jedes Stück ein unverwechselbares Hundefla…" at bounding box center [590, 356] width 534 height 16
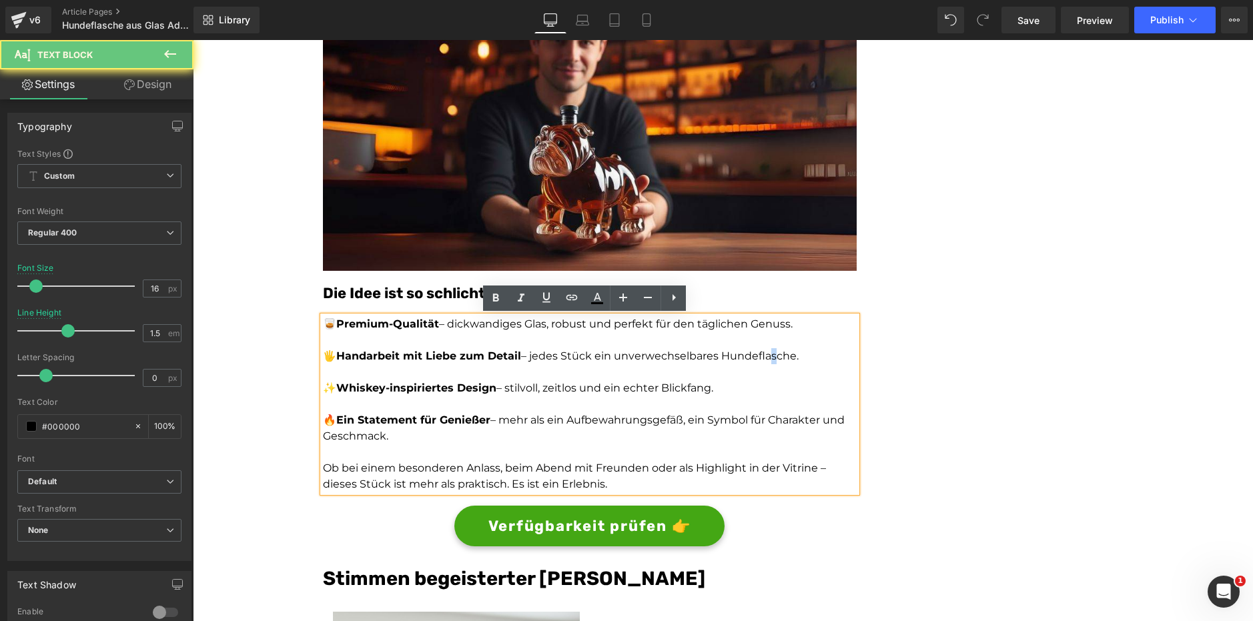
click at [763, 364] on p "🖐️ Handarbeit mit Liebe zum Detail – jedes Stück ein unverwechselbares Hundefla…" at bounding box center [590, 356] width 534 height 16
click at [766, 360] on p "🖐️ Handarbeit mit Liebe zum Detail – jedes Stück ein unverwechselbares Hundefla…" at bounding box center [590, 356] width 534 height 16
click at [767, 360] on p "🖐️ Handarbeit mit Liebe zum Detail – jedes Stück ein unverwechselbares Hundefla…" at bounding box center [590, 356] width 534 height 16
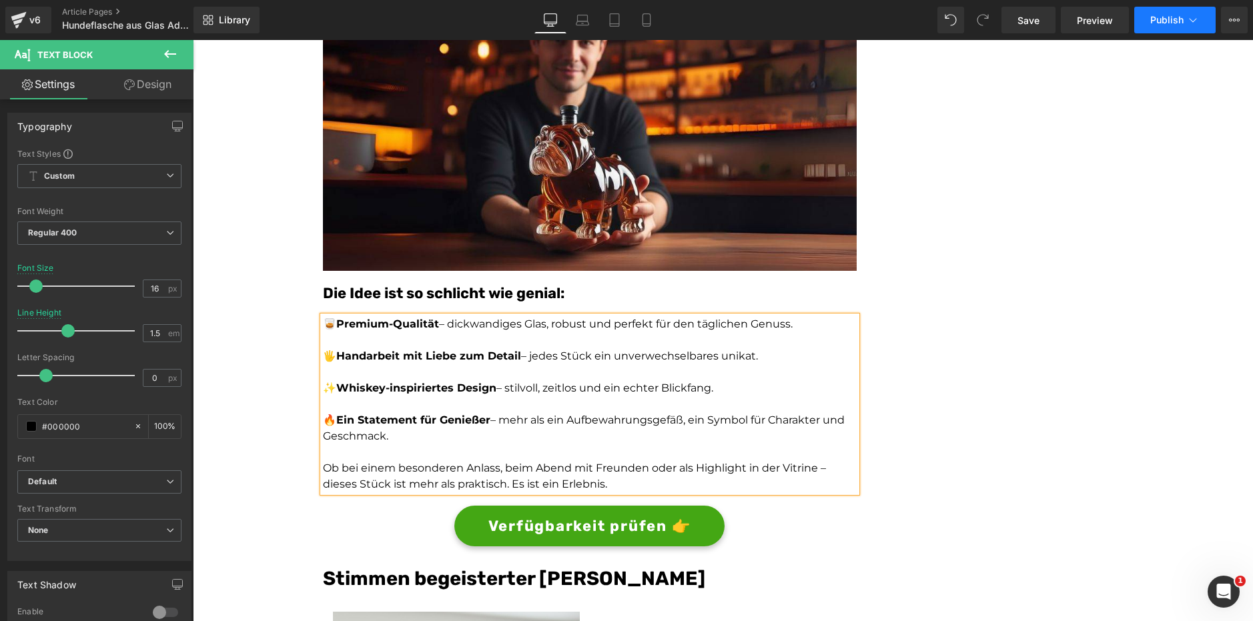
click at [1159, 18] on span "Publish" at bounding box center [1167, 20] width 33 height 11
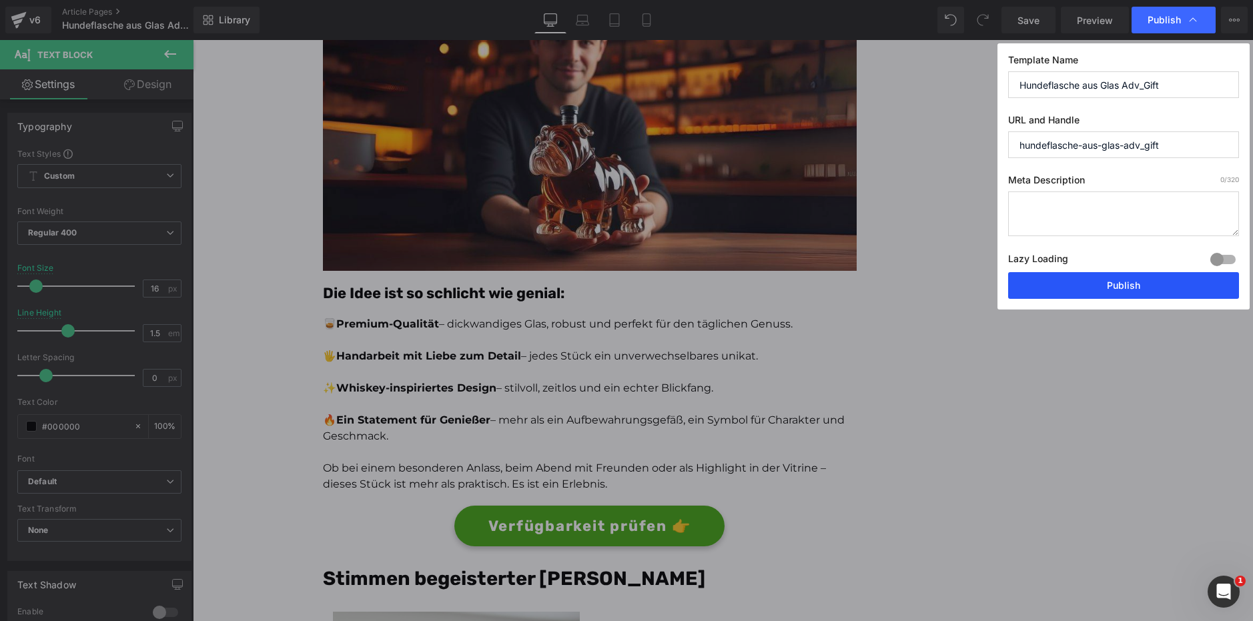
click at [1122, 283] on button "Publish" at bounding box center [1123, 285] width 231 height 27
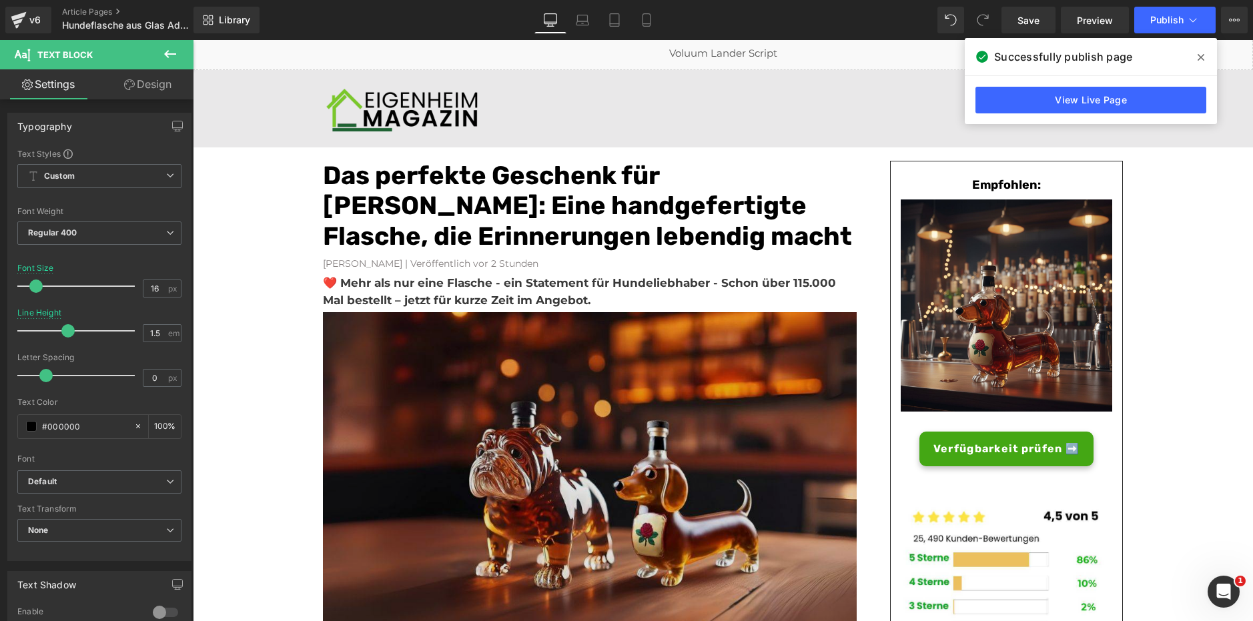
scroll to position [0, 0]
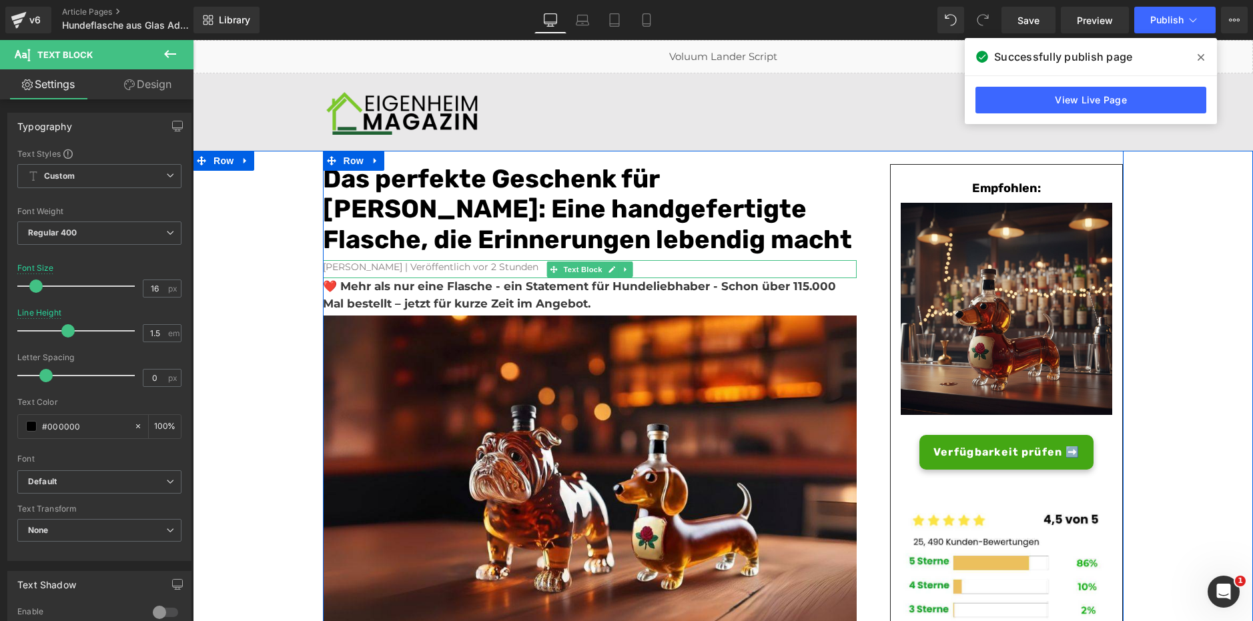
click at [470, 272] on font "[PERSON_NAME] | Veröffentlich vor 2 Stunden" at bounding box center [431, 267] width 216 height 12
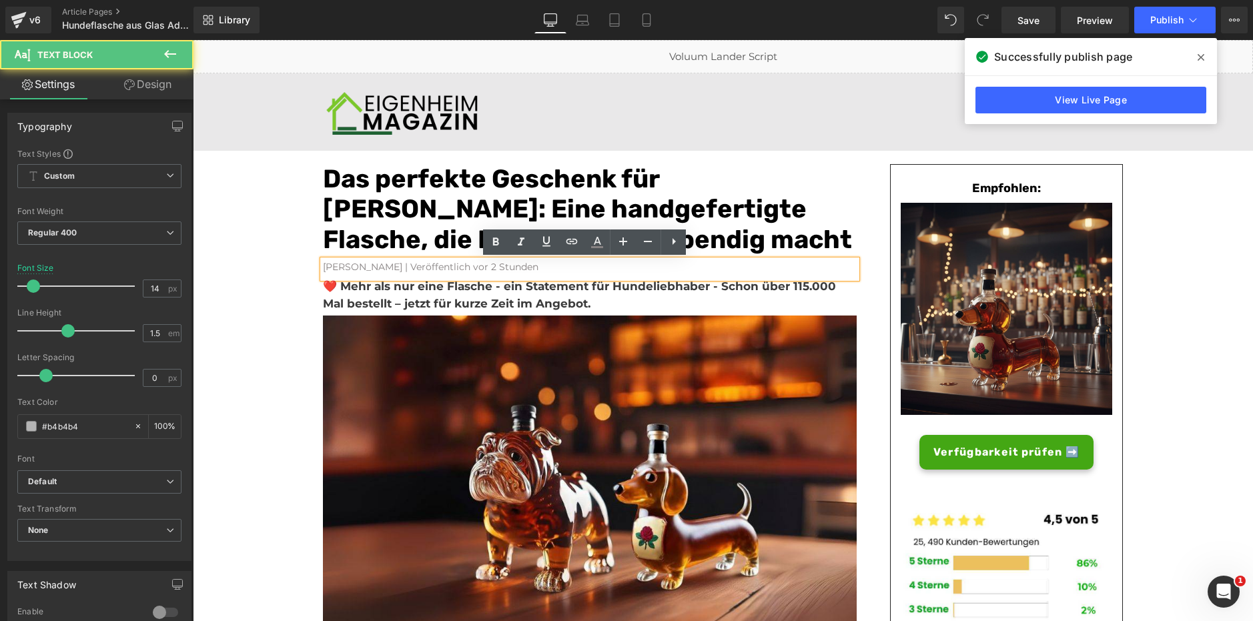
click at [453, 266] on font "[PERSON_NAME] | Veröffentlich vor 2 Stunden" at bounding box center [431, 267] width 216 height 12
click at [464, 268] on font "[PERSON_NAME] | Veröffentlich vor 2 Stunden" at bounding box center [431, 267] width 216 height 12
click at [475, 268] on font "[PERSON_NAME] | Veröffentlich vor 2 Stunden" at bounding box center [431, 267] width 216 height 12
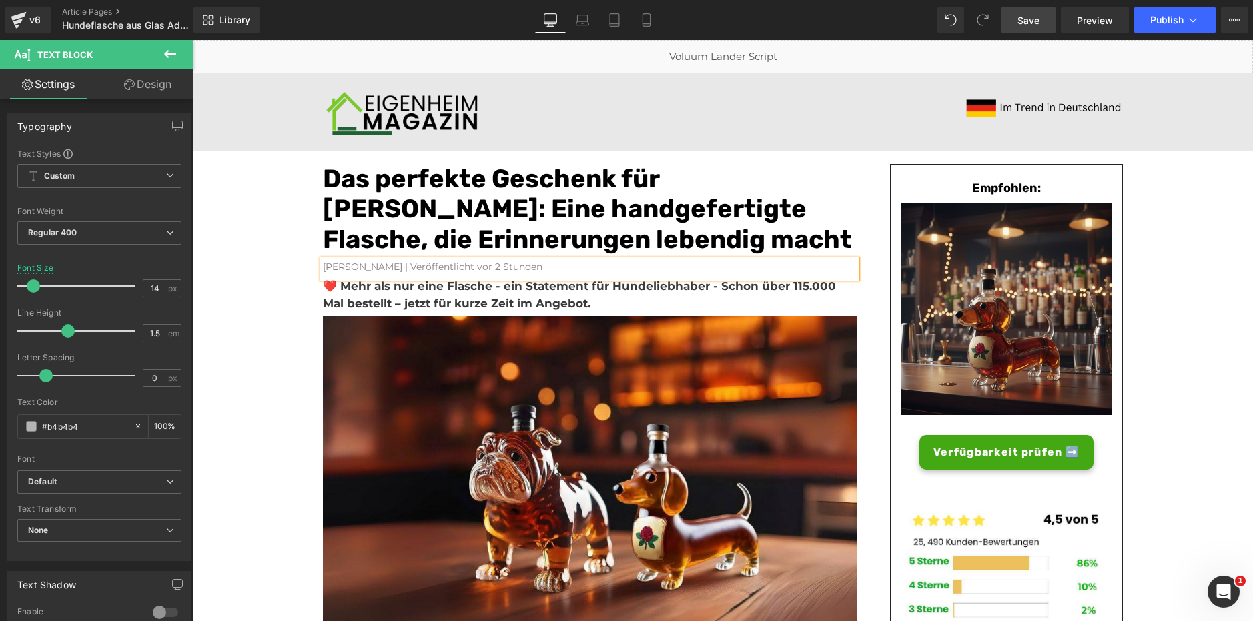
click at [1029, 26] on span "Save" at bounding box center [1029, 20] width 22 height 14
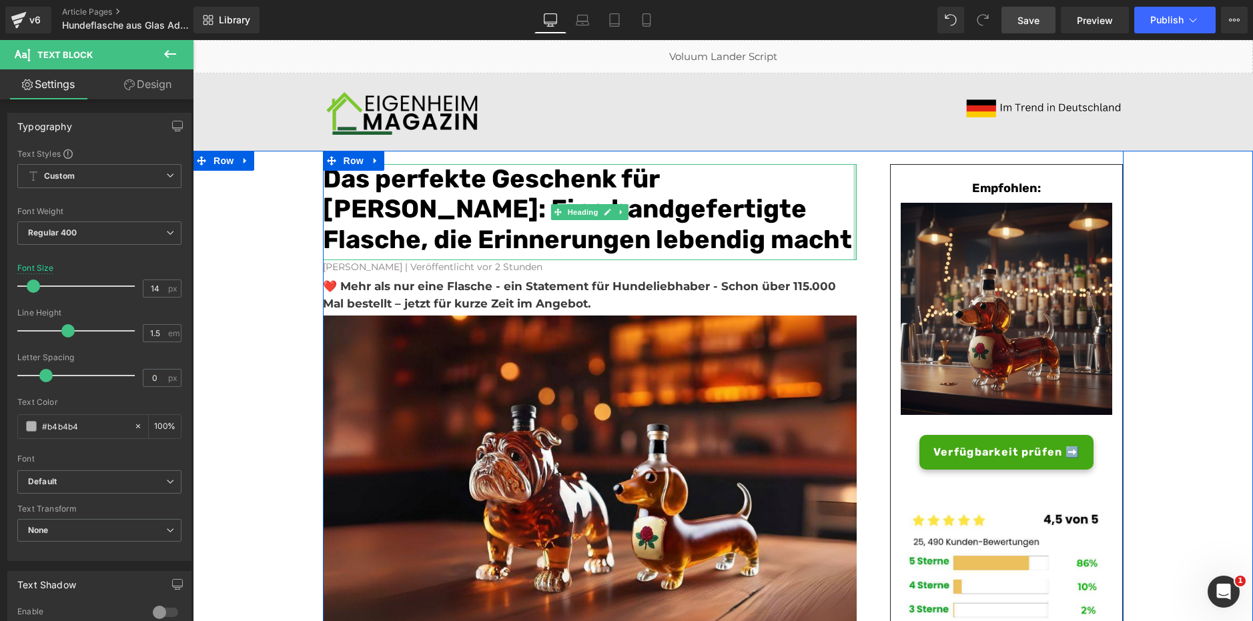
click at [817, 107] on div at bounding box center [923, 108] width 400 height 22
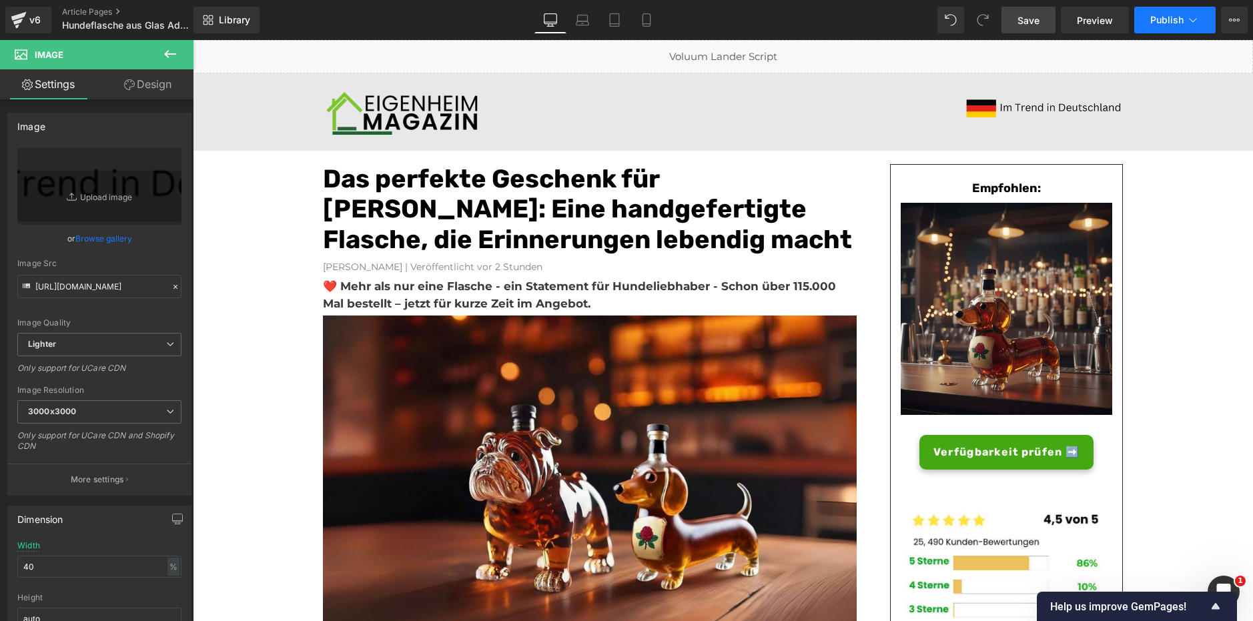
click at [1166, 23] on span "Publish" at bounding box center [1167, 20] width 33 height 11
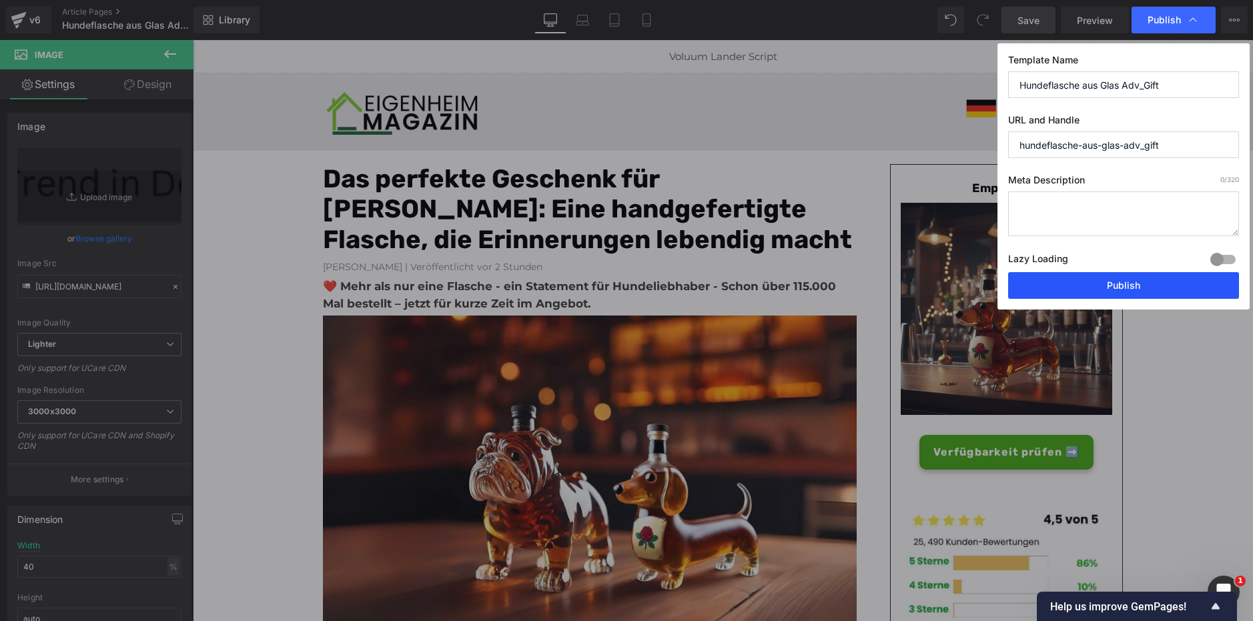
drag, startPoint x: 1112, startPoint y: 283, endPoint x: 913, endPoint y: 50, distance: 306.3
click at [1112, 283] on button "Publish" at bounding box center [1123, 285] width 231 height 27
